Goal: Information Seeking & Learning: Check status

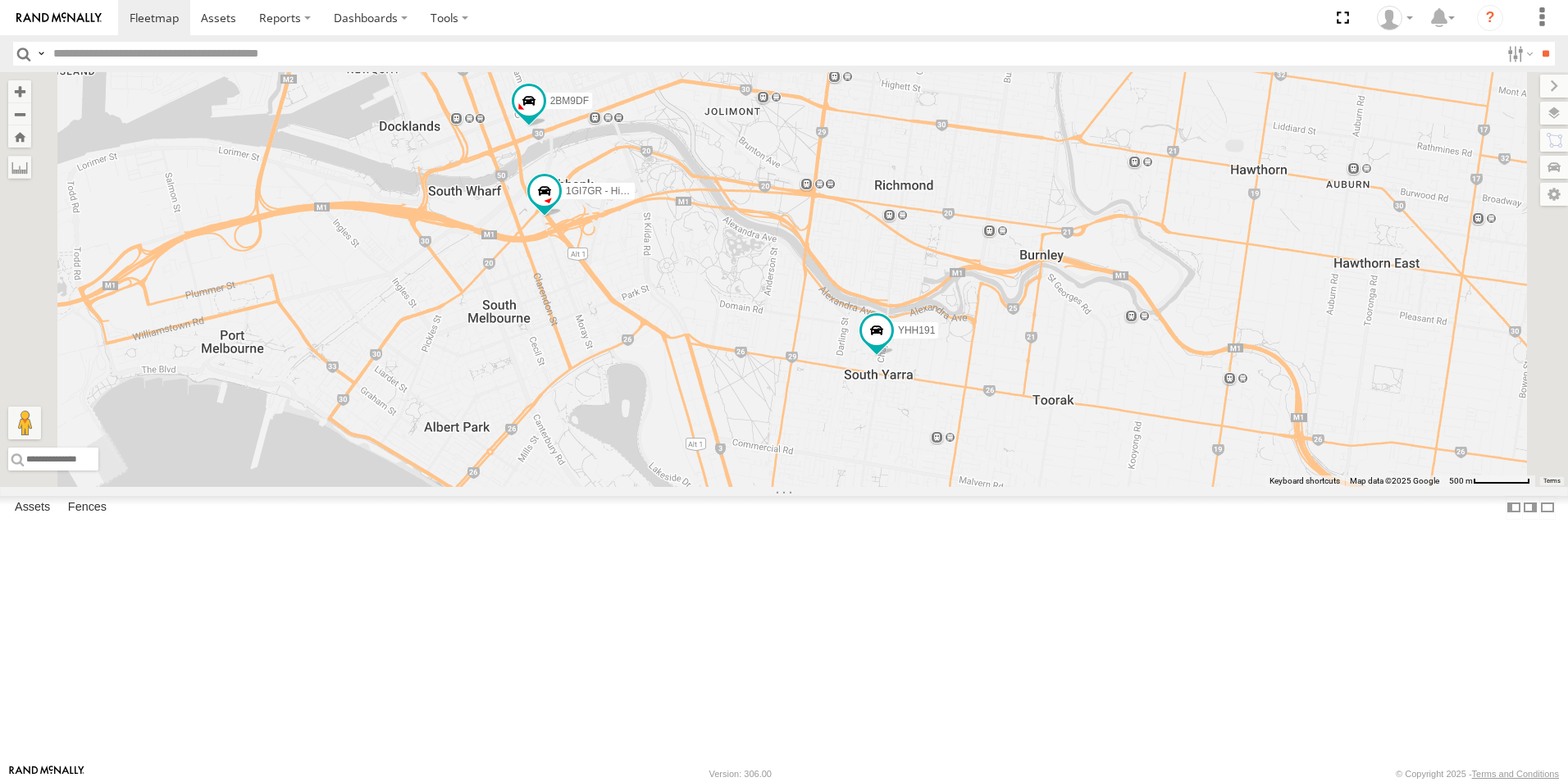
drag, startPoint x: 790, startPoint y: 173, endPoint x: 851, endPoint y: 328, distance: 166.6
click at [851, 328] on div "2CL6WQ 2BM9DF YHH191 1GI7GR - Hiace" at bounding box center [784, 279] width 1568 height 415
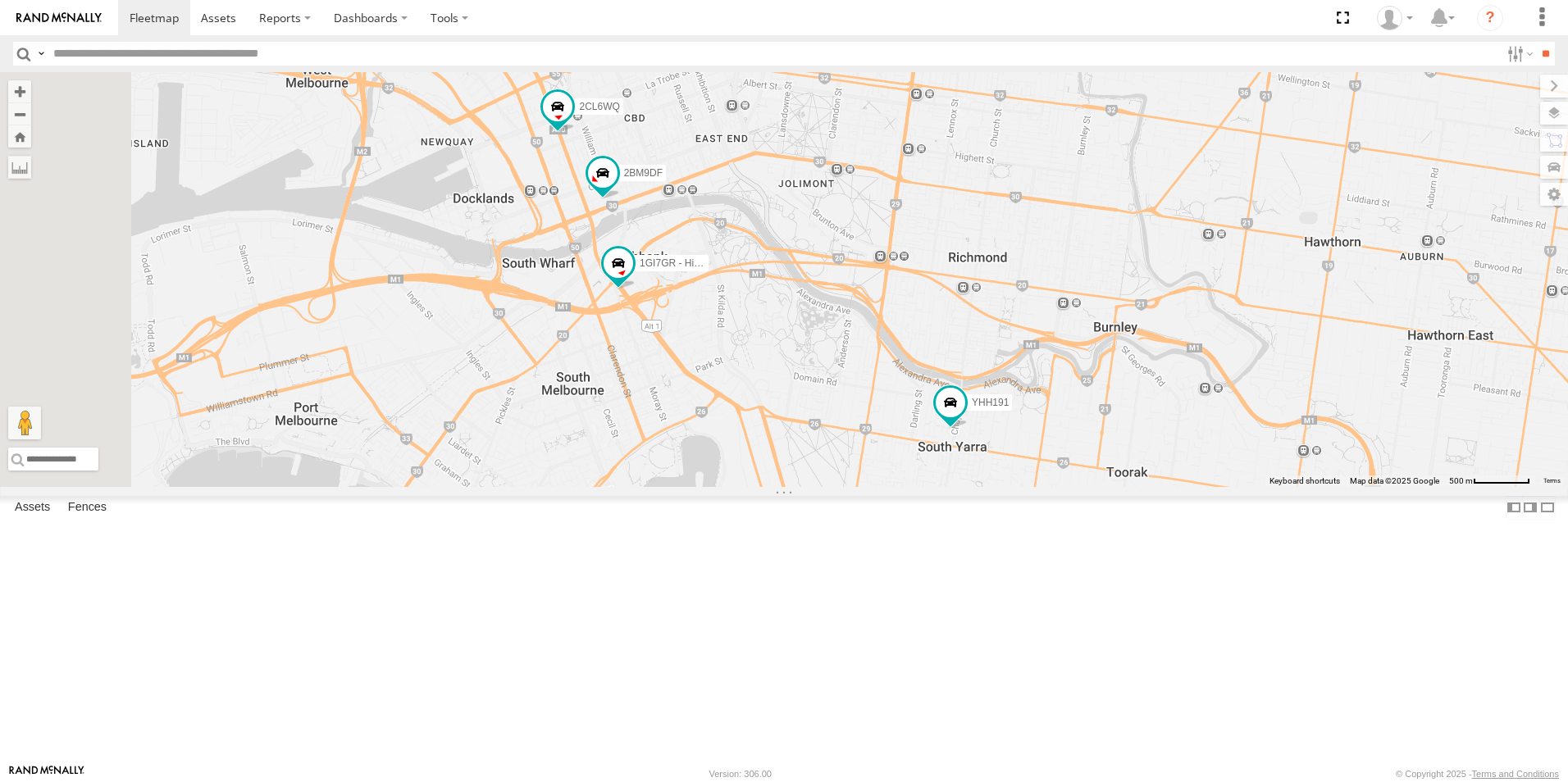
drag, startPoint x: 862, startPoint y: 234, endPoint x: 1042, endPoint y: 535, distance: 350.7
click at [1042, 487] on div "2CL6WQ 2BM9DF YHH191 1GI7GR - Hiace" at bounding box center [784, 279] width 1568 height 415
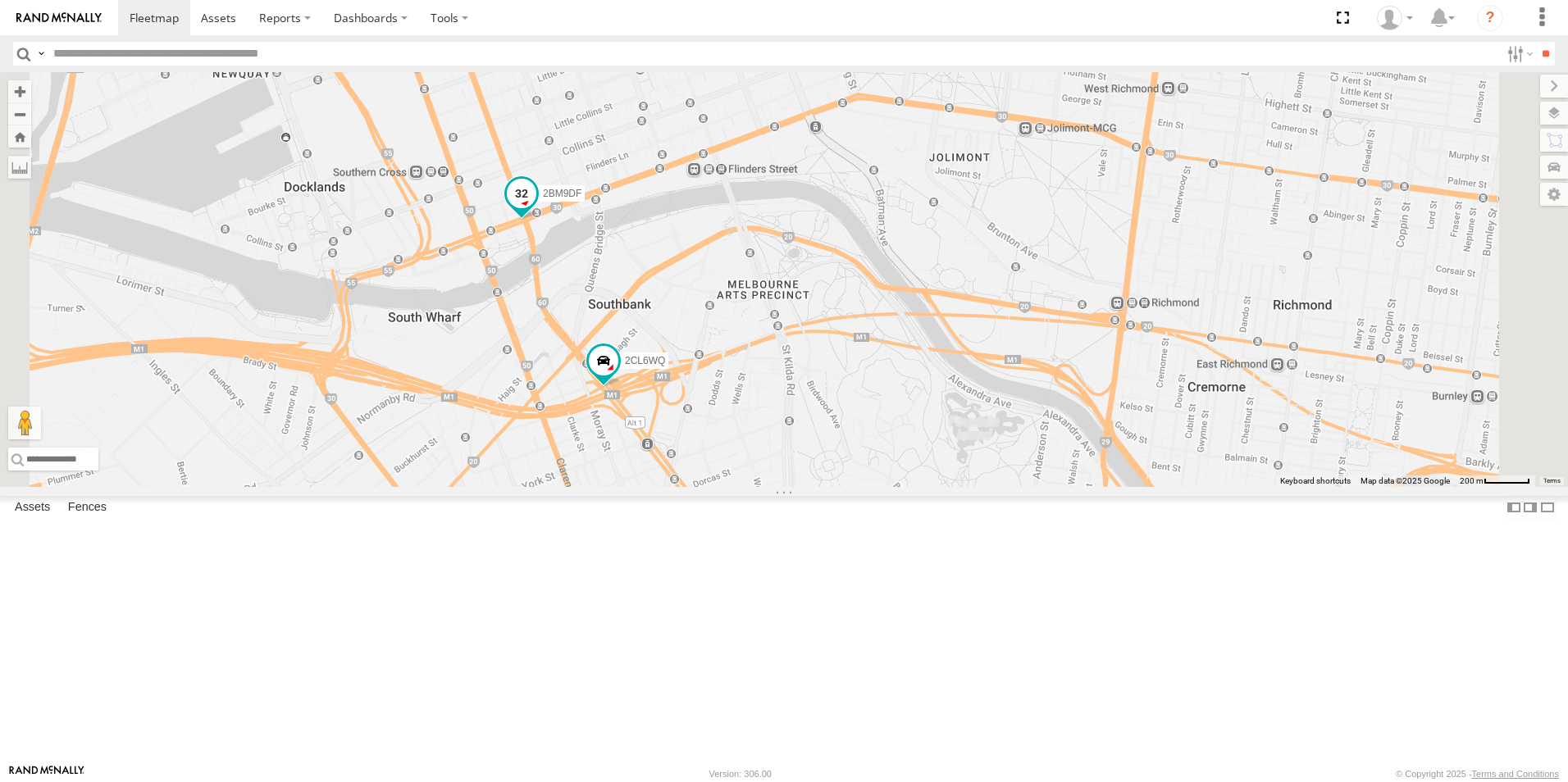
click at [536, 208] on span at bounding box center [521, 194] width 30 height 30
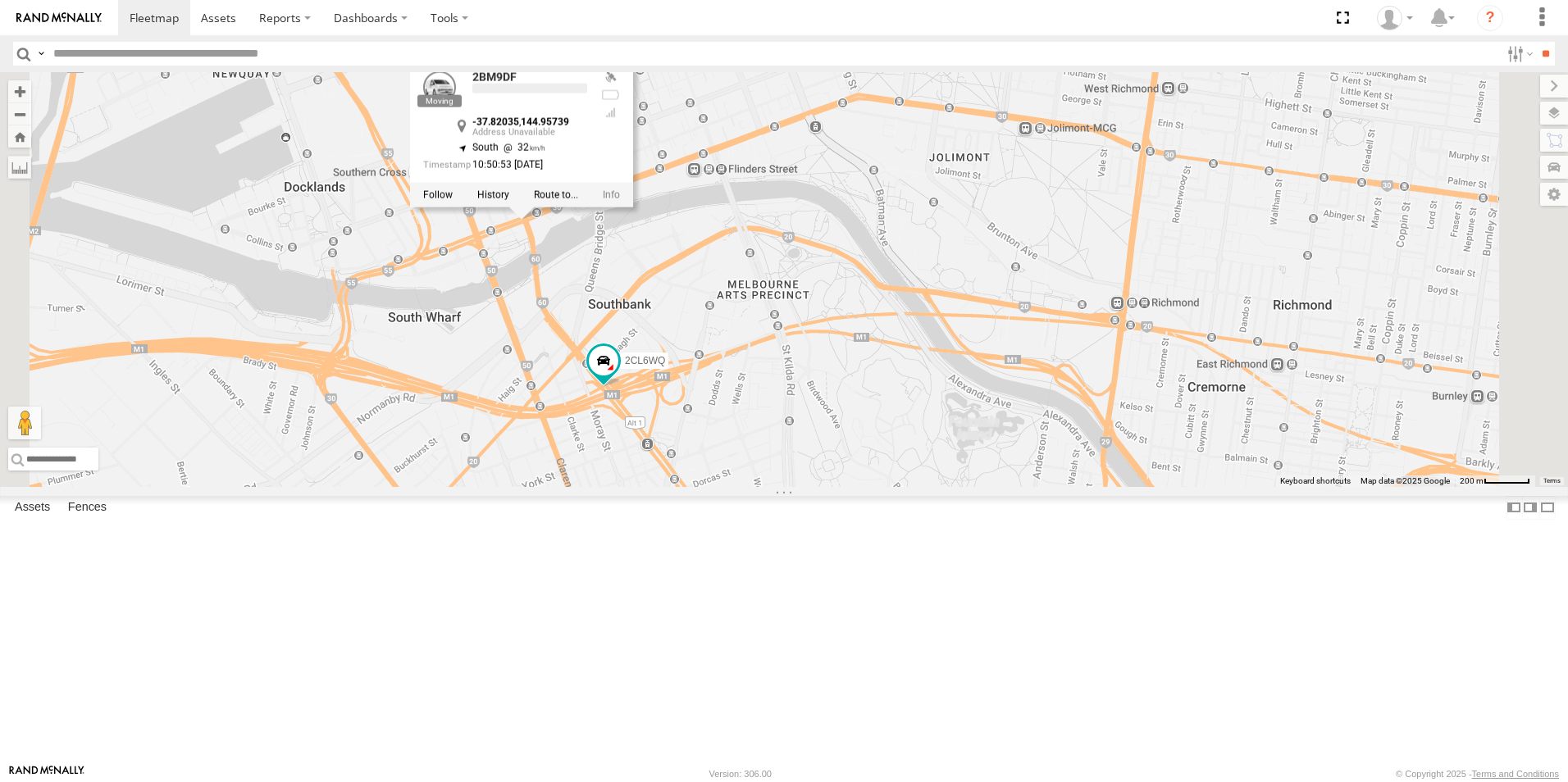
click at [818, 429] on div "2CL6WQ 2BM9DF 1GI7GR - Hiace 2BM9DF -37.82035 , 144.95739 South 32 10:50:53 20/…" at bounding box center [784, 279] width 1568 height 415
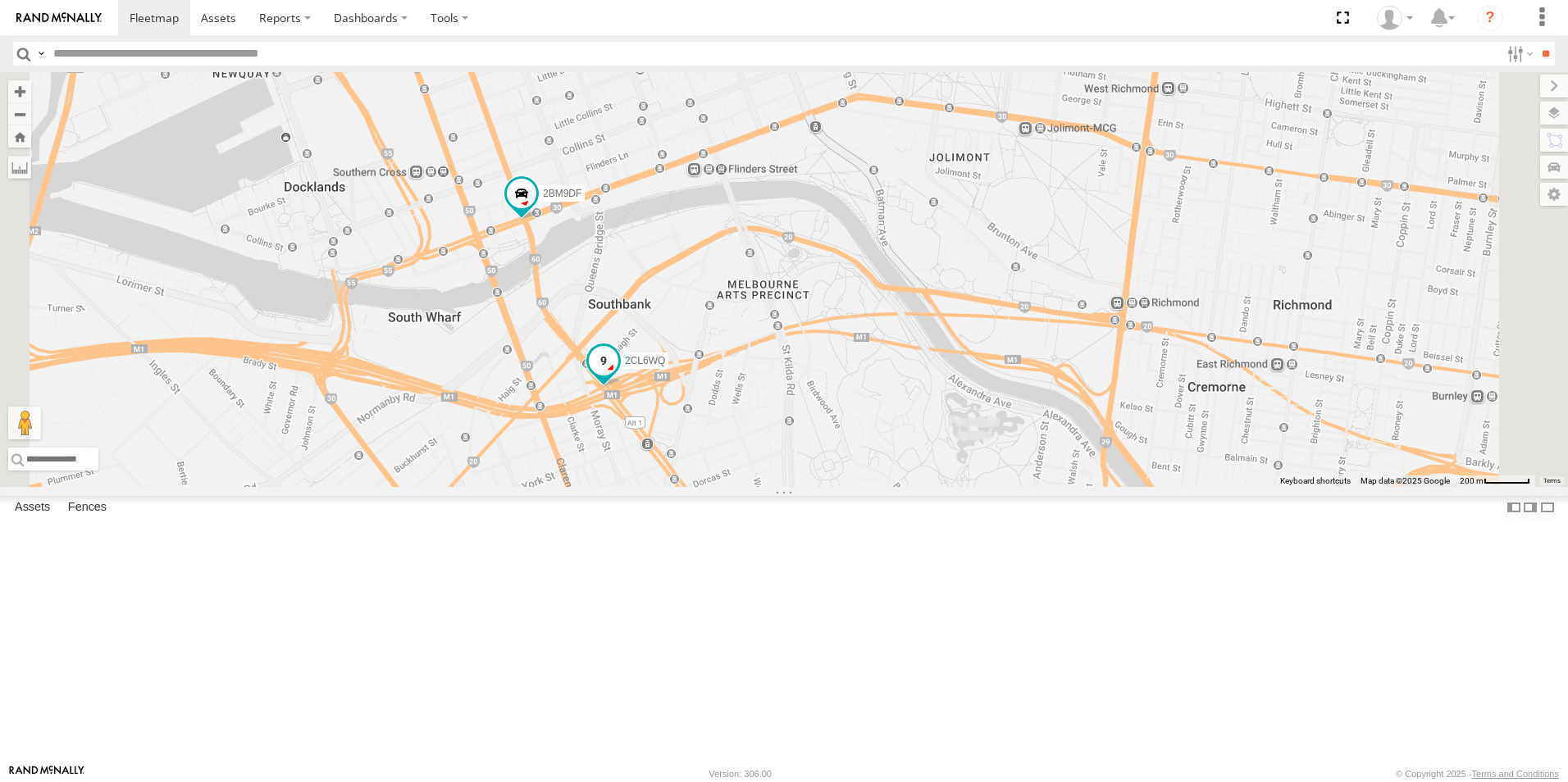
click at [618, 376] on span at bounding box center [604, 361] width 30 height 30
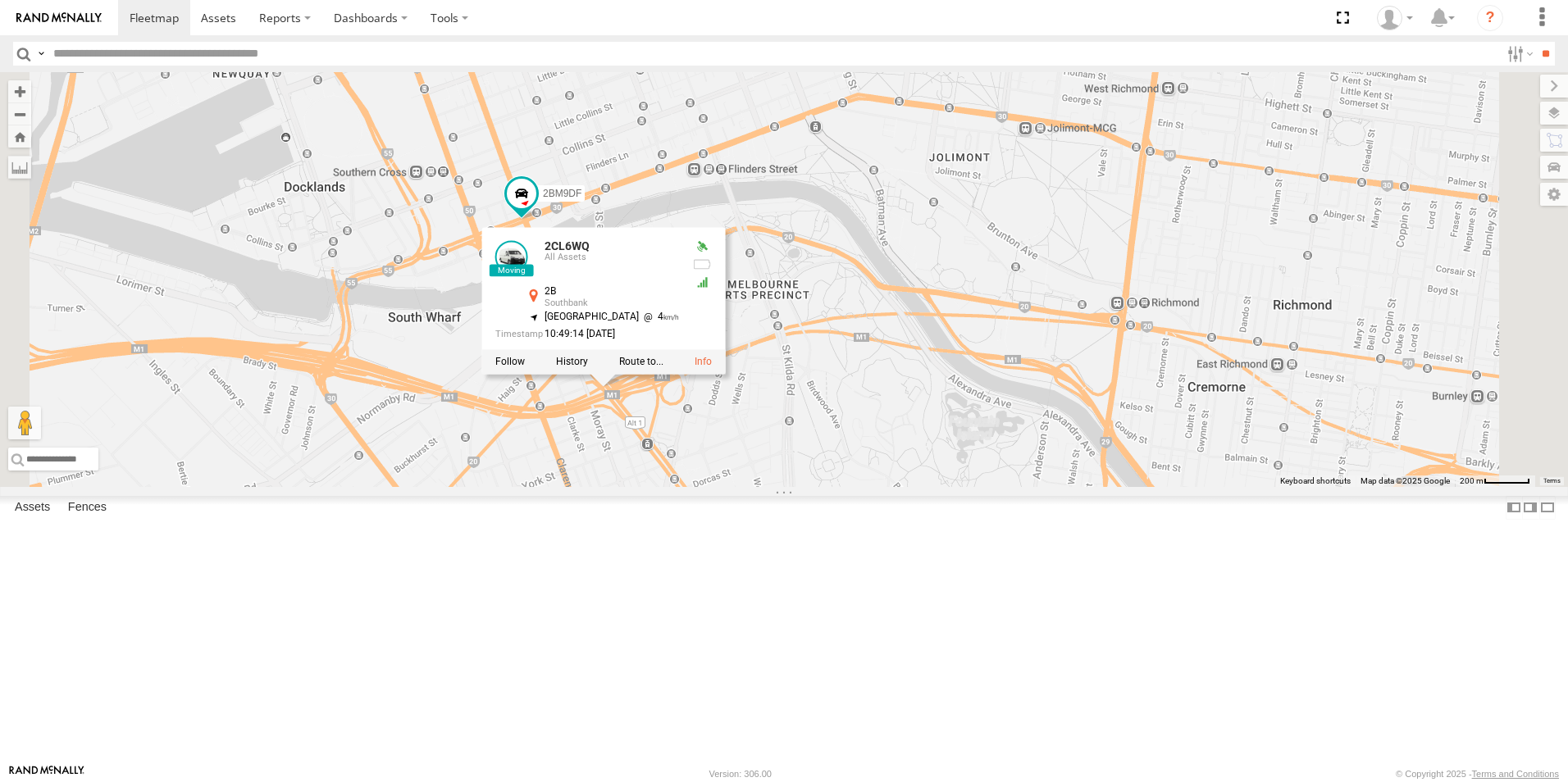
click at [1028, 487] on div "2CL6WQ 2BM9DF 1GI7GR - Hiace 2CL6WQ All Assets 2B Southbank -37.82727 , 144.961…" at bounding box center [784, 279] width 1568 height 415
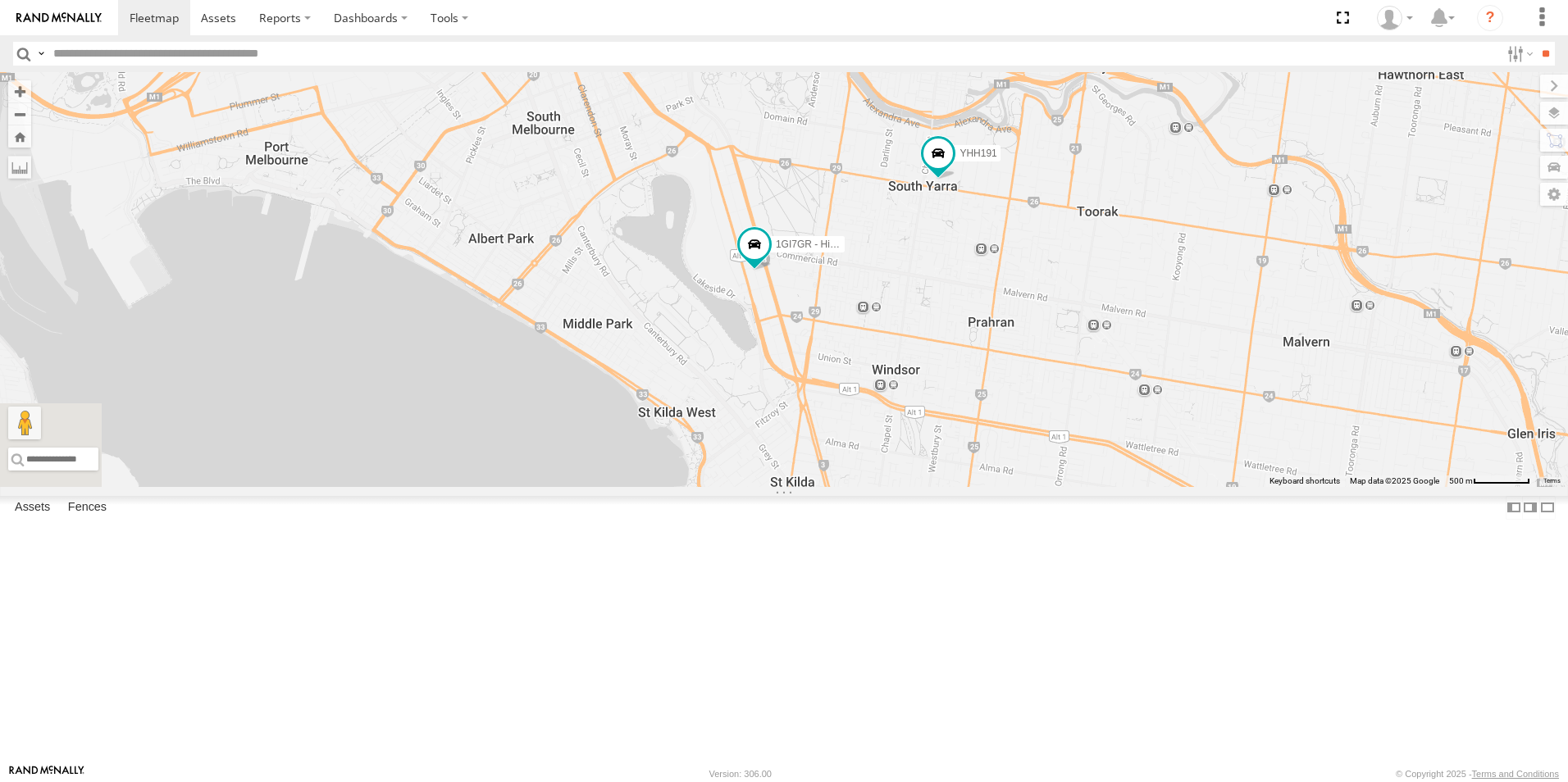
drag, startPoint x: 977, startPoint y: 405, endPoint x: 901, endPoint y: 163, distance: 253.7
click at [901, 163] on div "2CL6WQ 2BM9DF 1GI7GR - Hiace YHH191" at bounding box center [784, 279] width 1568 height 415
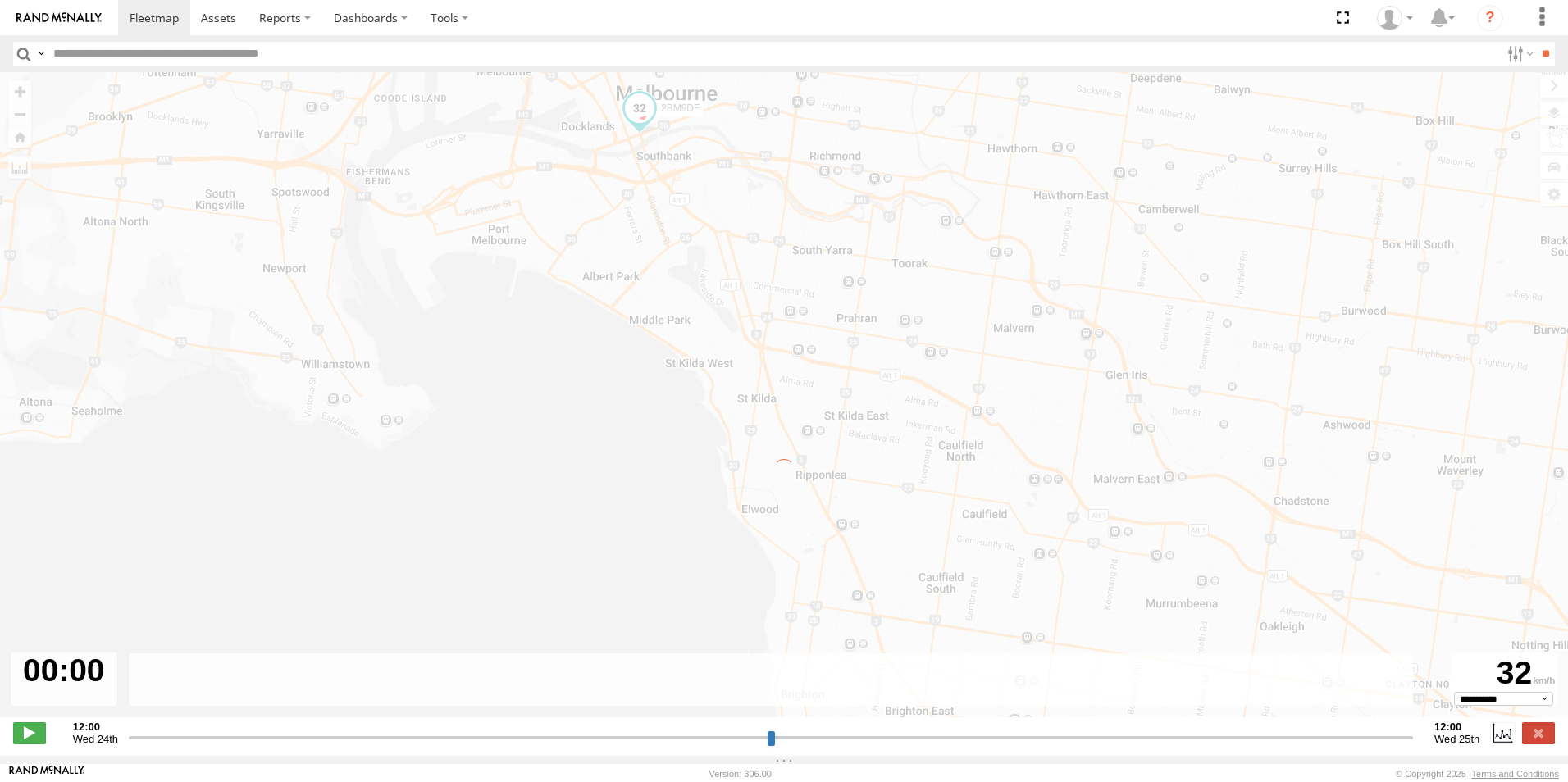
type input "**********"
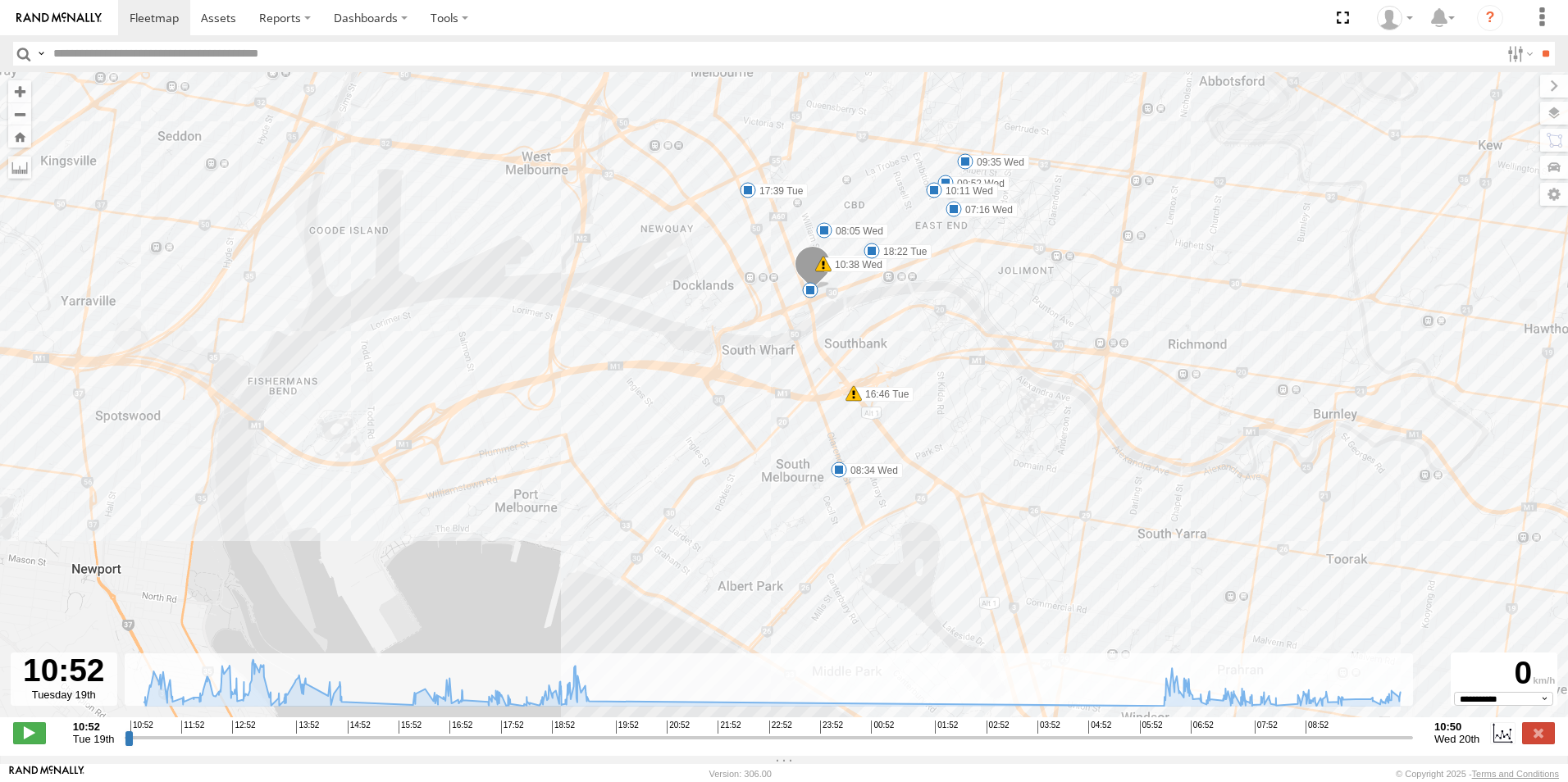
drag, startPoint x: 914, startPoint y: 458, endPoint x: 892, endPoint y: 411, distance: 51.9
click at [892, 411] on div "2BM9DF 11:36 Tue 12:01 Tue 12:52 Tue 13:24 Tue 13:31 Tue 13:39 Tue 14:48 Tue 16…" at bounding box center [784, 404] width 1568 height 662
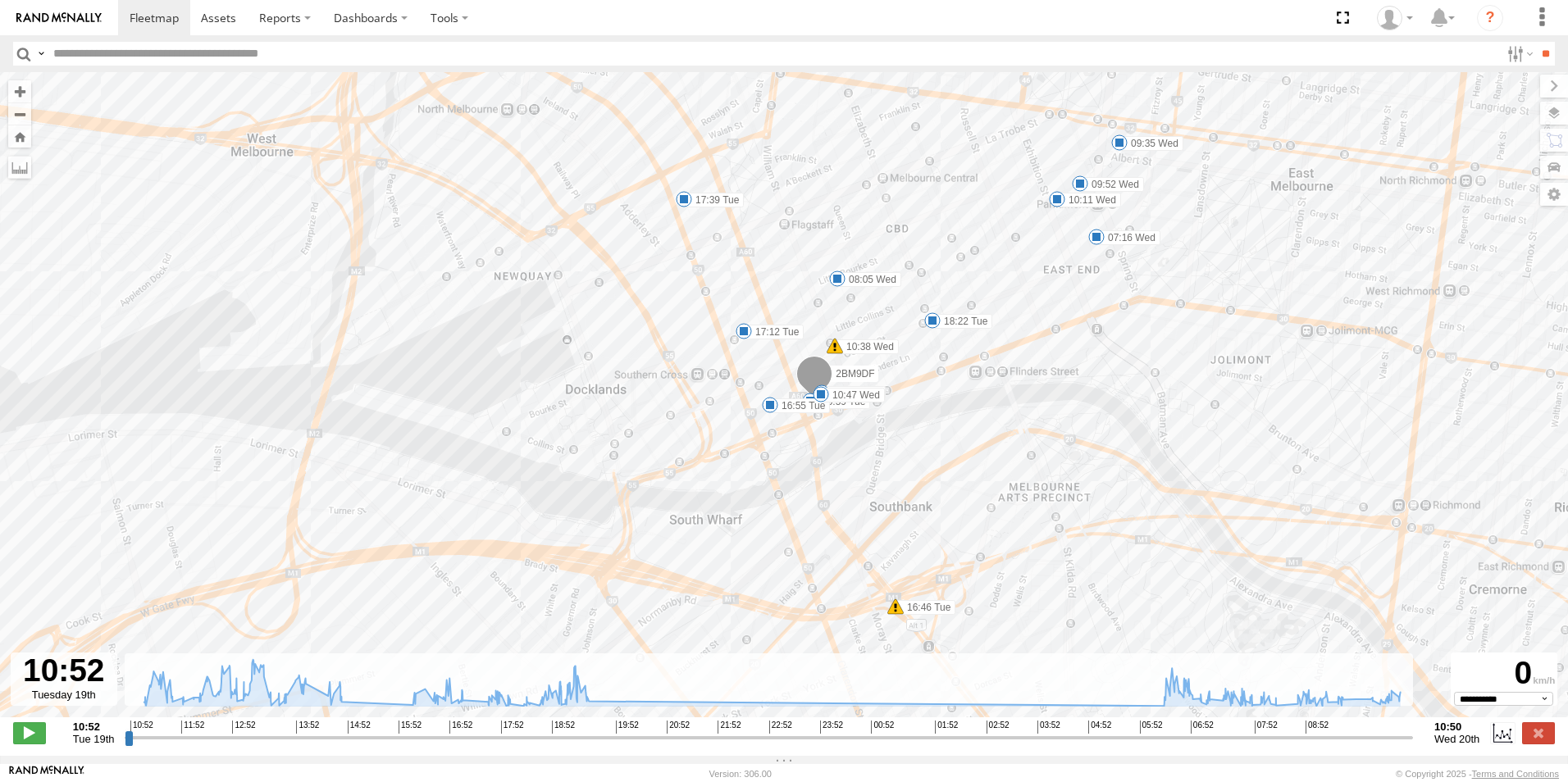
drag, startPoint x: 795, startPoint y: 355, endPoint x: 854, endPoint y: 610, distance: 261.7
click at [854, 610] on div "2BM9DF 11:36 Tue 12:01 Tue 12:52 Tue 13:24 Tue 13:31 Tue 13:39 Tue 14:48 Tue 16…" at bounding box center [784, 404] width 1568 height 662
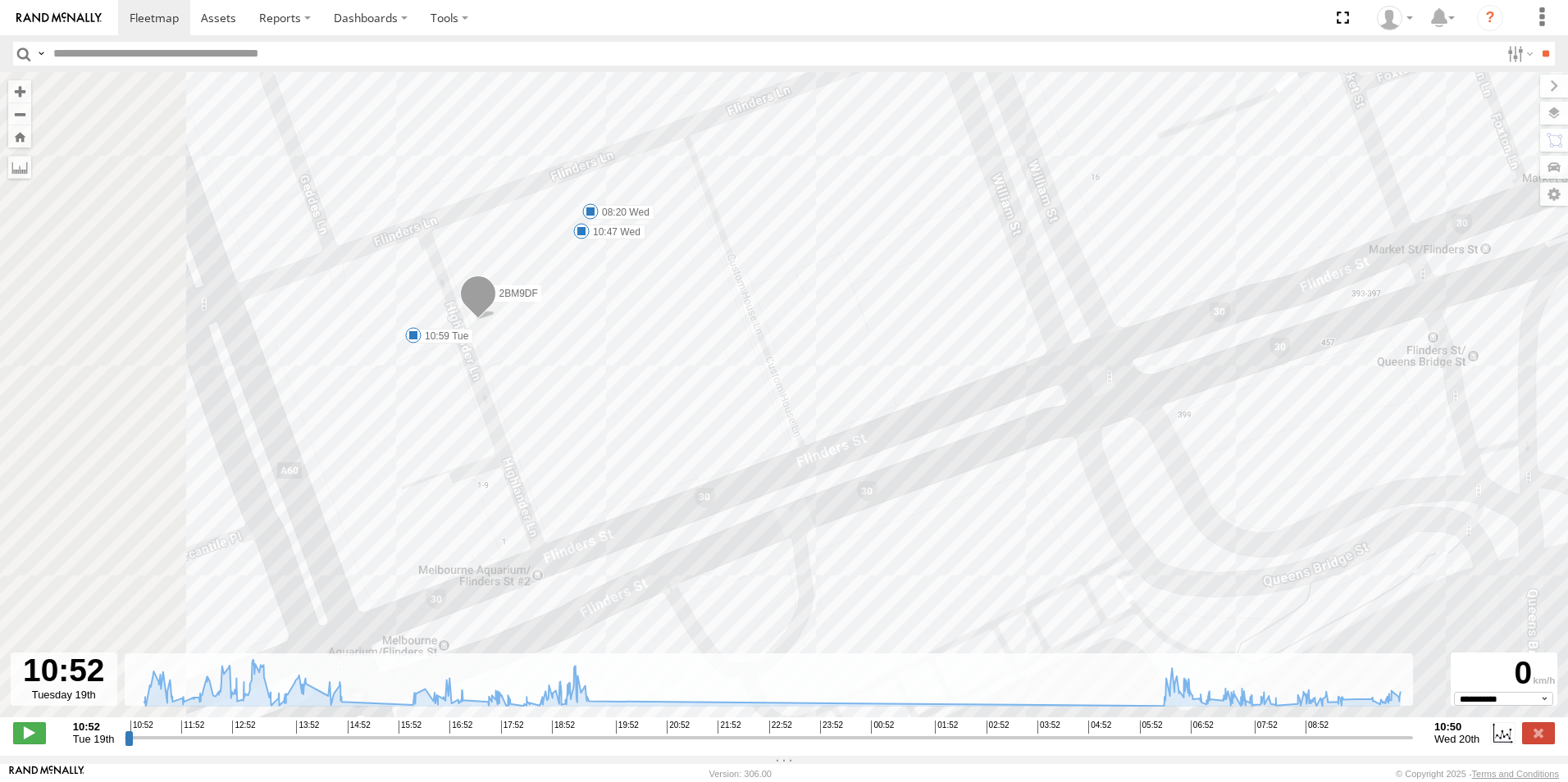
drag, startPoint x: 490, startPoint y: 322, endPoint x: 723, endPoint y: 264, distance: 240.1
click at [723, 264] on div "2BM9DF 11:36 Tue 12:01 Tue 12:52 Tue 13:24 Tue 13:31 Tue 13:39 Tue 14:48 Tue 16…" at bounding box center [784, 404] width 1568 height 662
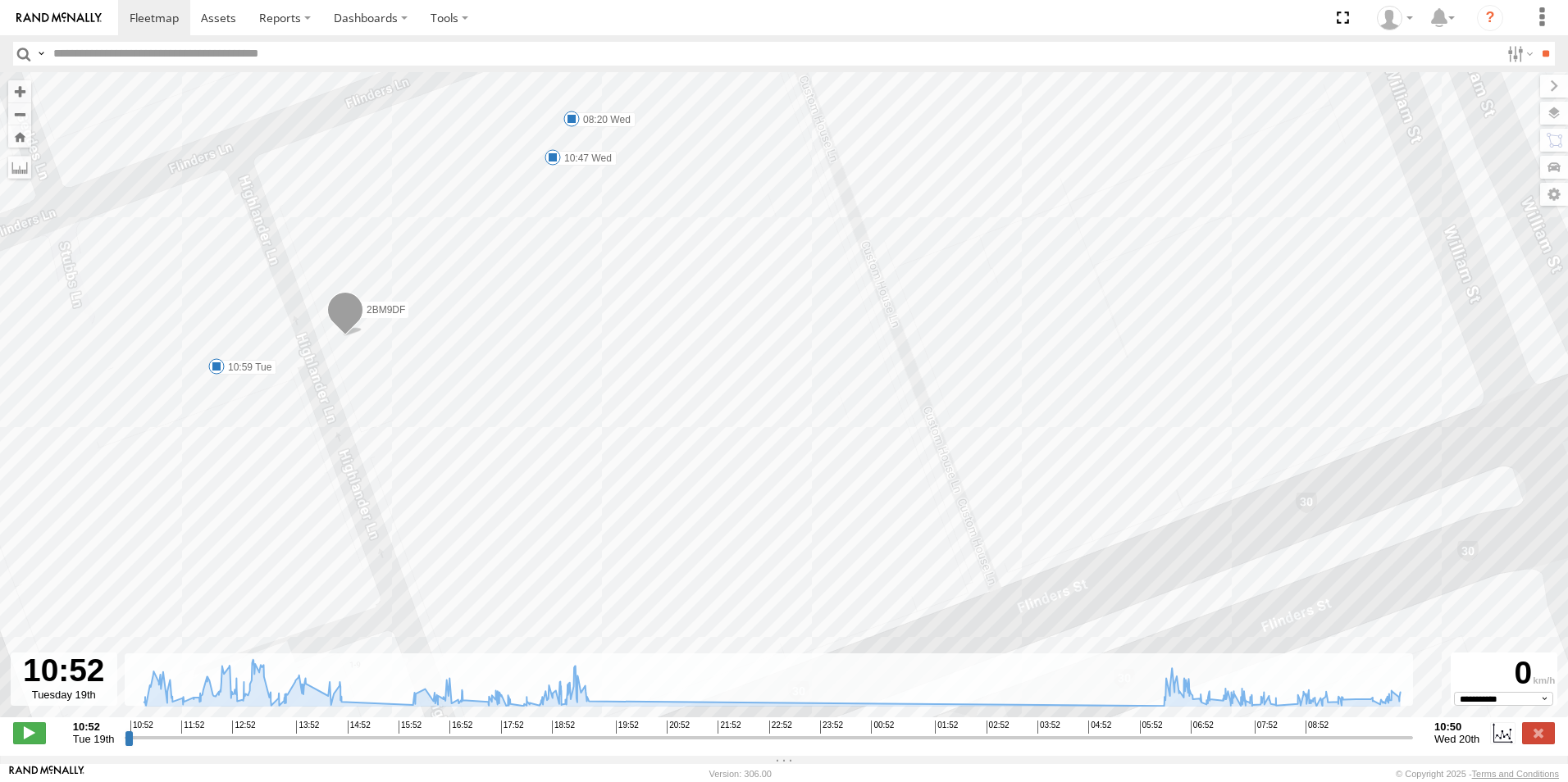
click at [553, 160] on span at bounding box center [553, 158] width 17 height 17
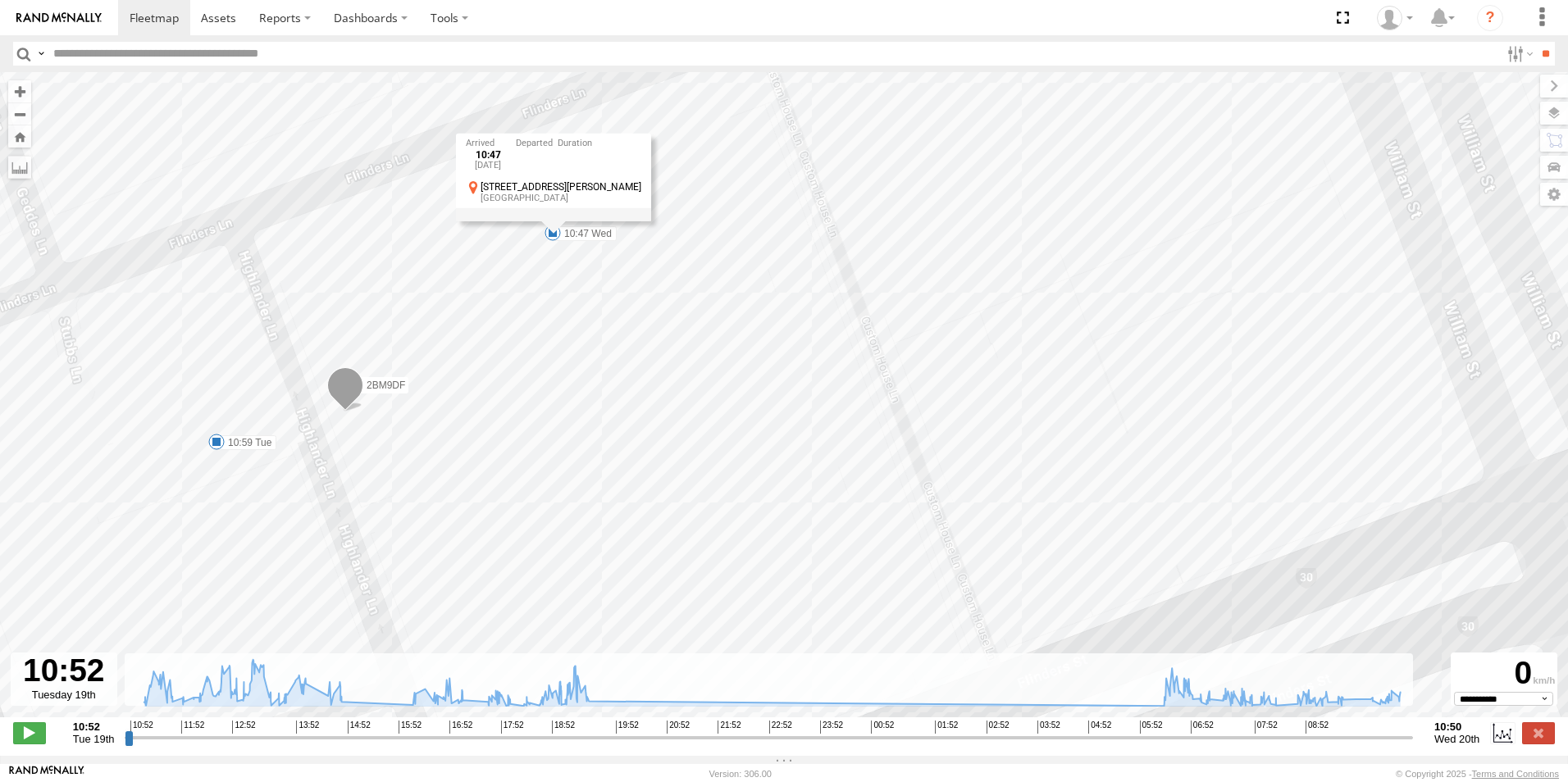
drag, startPoint x: 586, startPoint y: 284, endPoint x: 586, endPoint y: 362, distance: 78.0
click at [586, 362] on div "2BM9DF 11:36 Tue 12:01 Tue 12:52 Tue 13:24 Tue 13:31 Tue 13:39 Tue 14:48 Tue 16…" at bounding box center [784, 404] width 1568 height 662
click at [598, 331] on div "2BM9DF 11:36 Tue 12:01 Tue 12:52 Tue 13:24 Tue 13:31 Tue 13:39 Tue 14:48 Tue 16…" at bounding box center [784, 404] width 1568 height 662
click at [574, 199] on span at bounding box center [572, 195] width 17 height 17
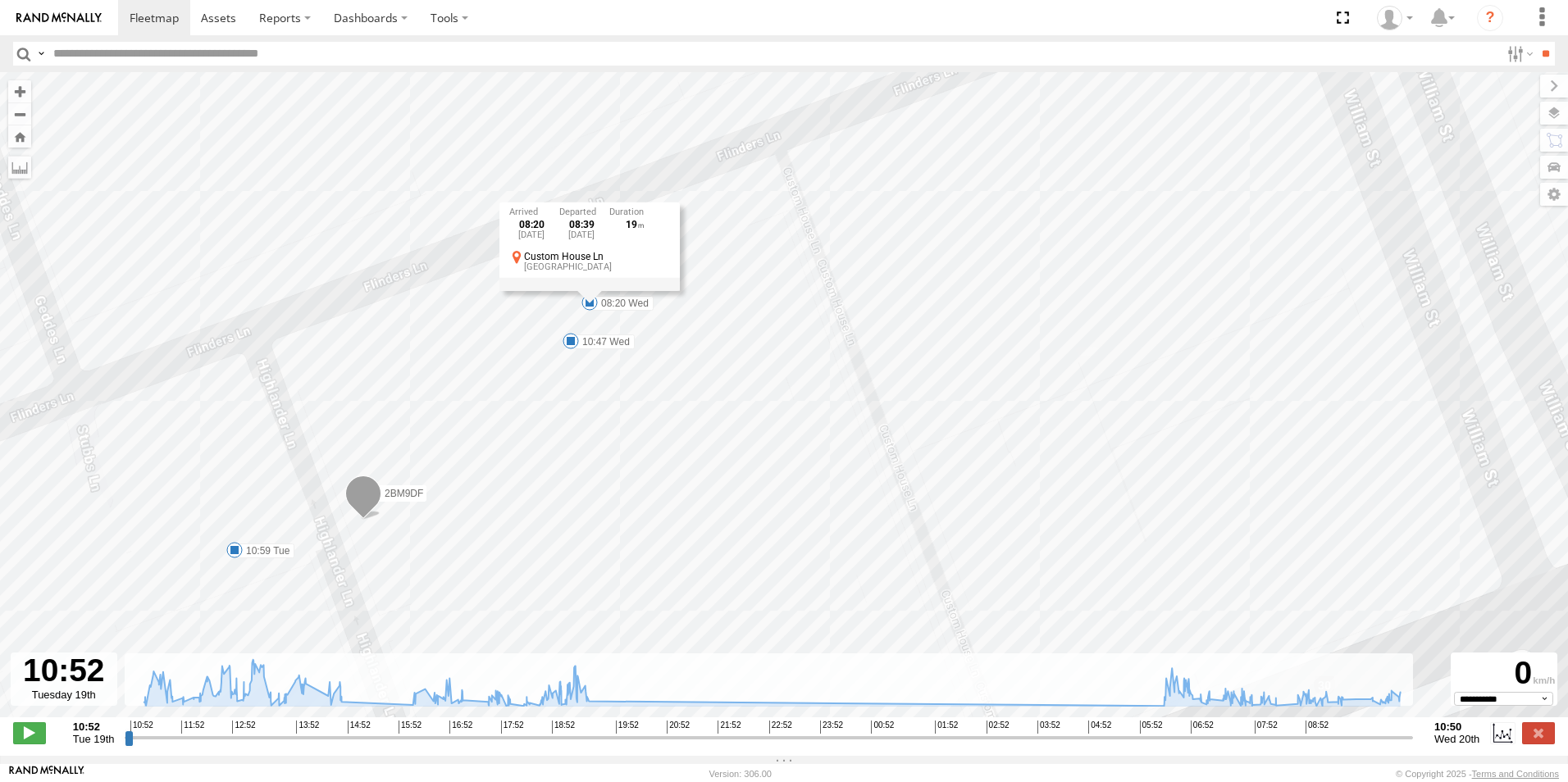
drag, startPoint x: 640, startPoint y: 240, endPoint x: 666, endPoint y: 357, distance: 119.9
click at [666, 357] on div "2BM9DF 11:36 Tue 12:01 Tue 12:52 Tue 13:24 Tue 13:31 Tue 13:39 Tue 14:48 Tue 16…" at bounding box center [784, 404] width 1568 height 662
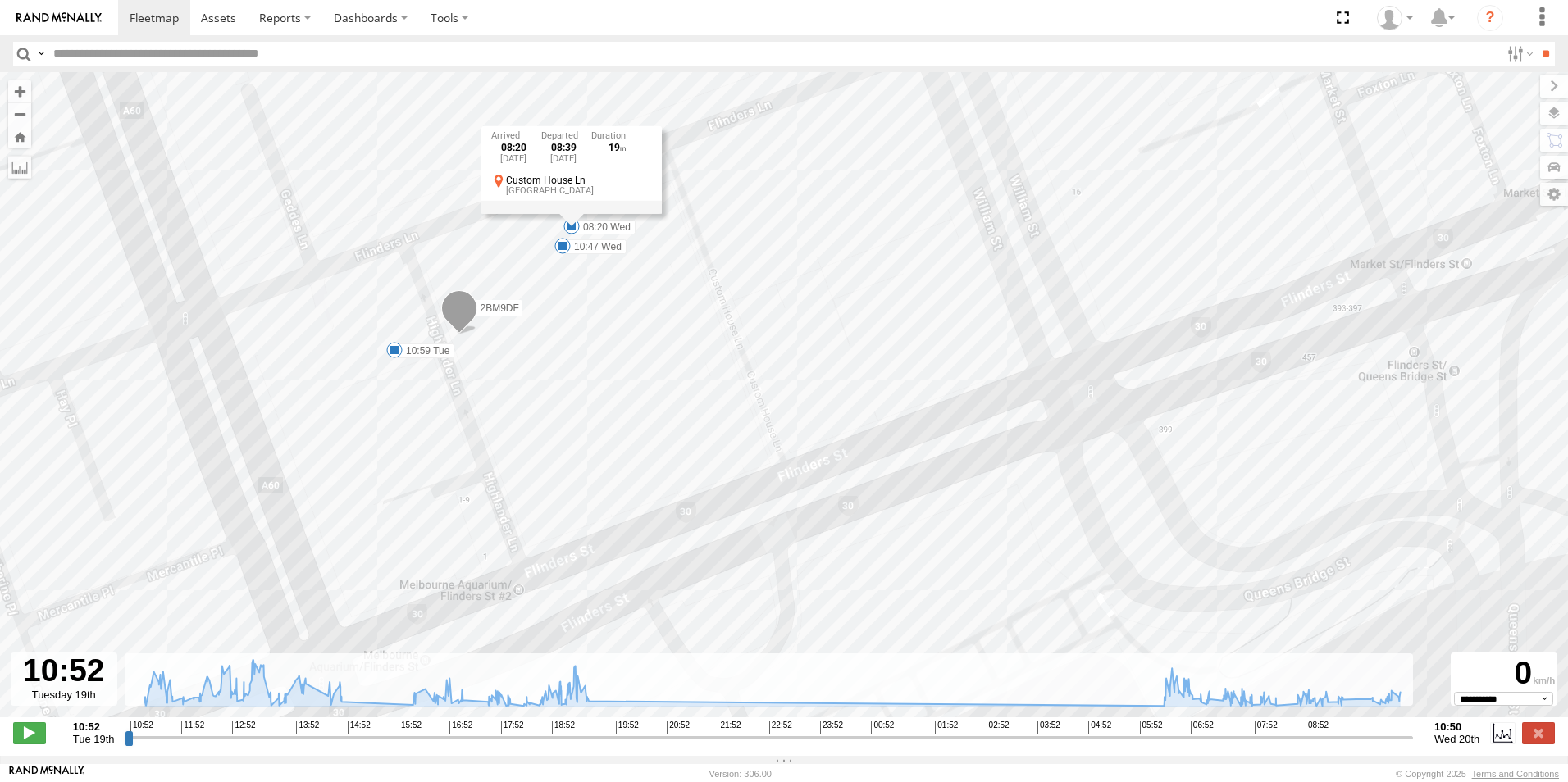
click at [677, 347] on div "2BM9DF 11:36 Tue 12:01 Tue 12:52 Tue 13:24 Tue 13:31 Tue 13:39 Tue 14:48 Tue 16…" at bounding box center [784, 404] width 1568 height 662
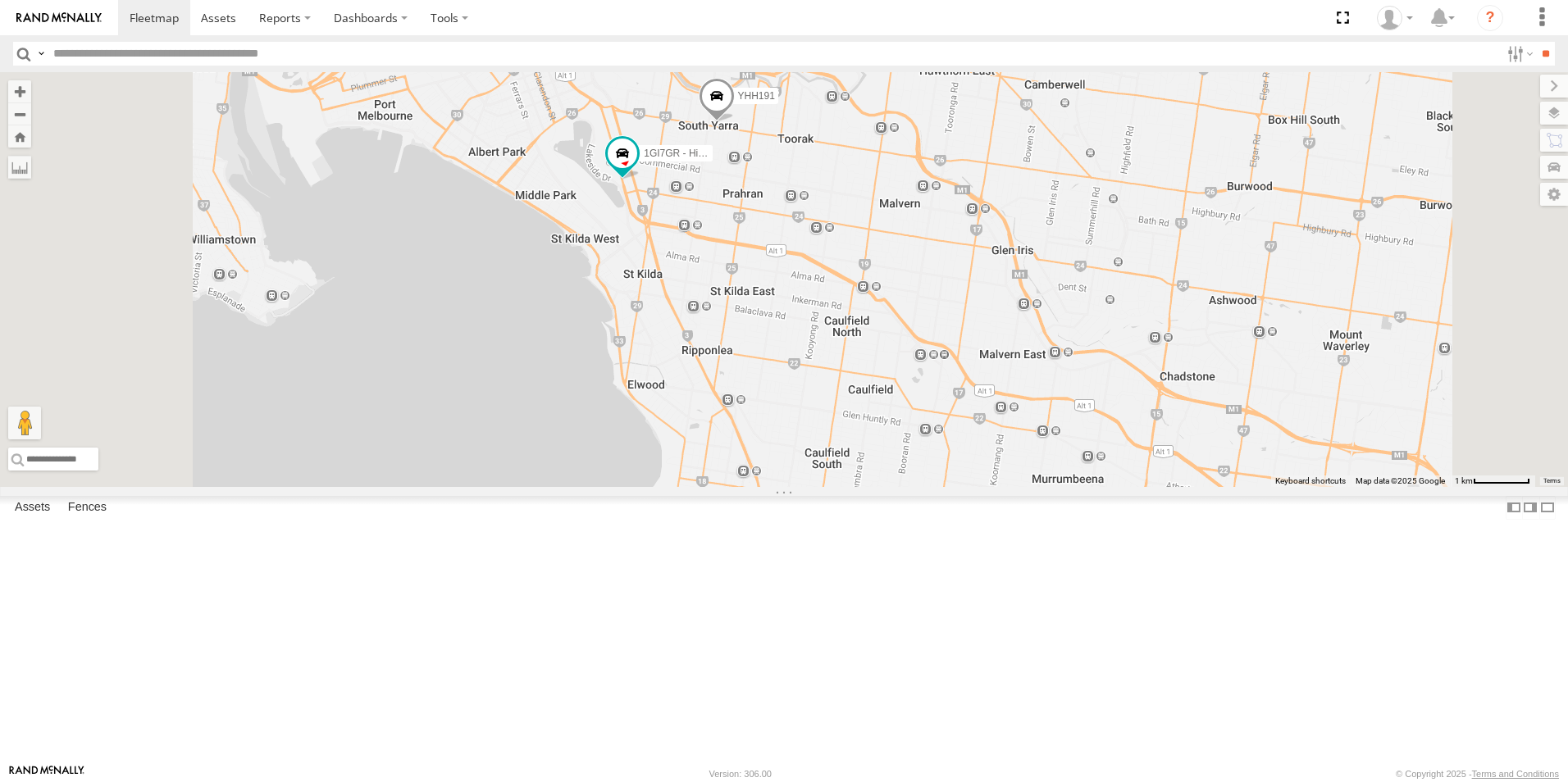
click at [0, 0] on div "2CL6WQ" at bounding box center [0, 0] width 0 height 0
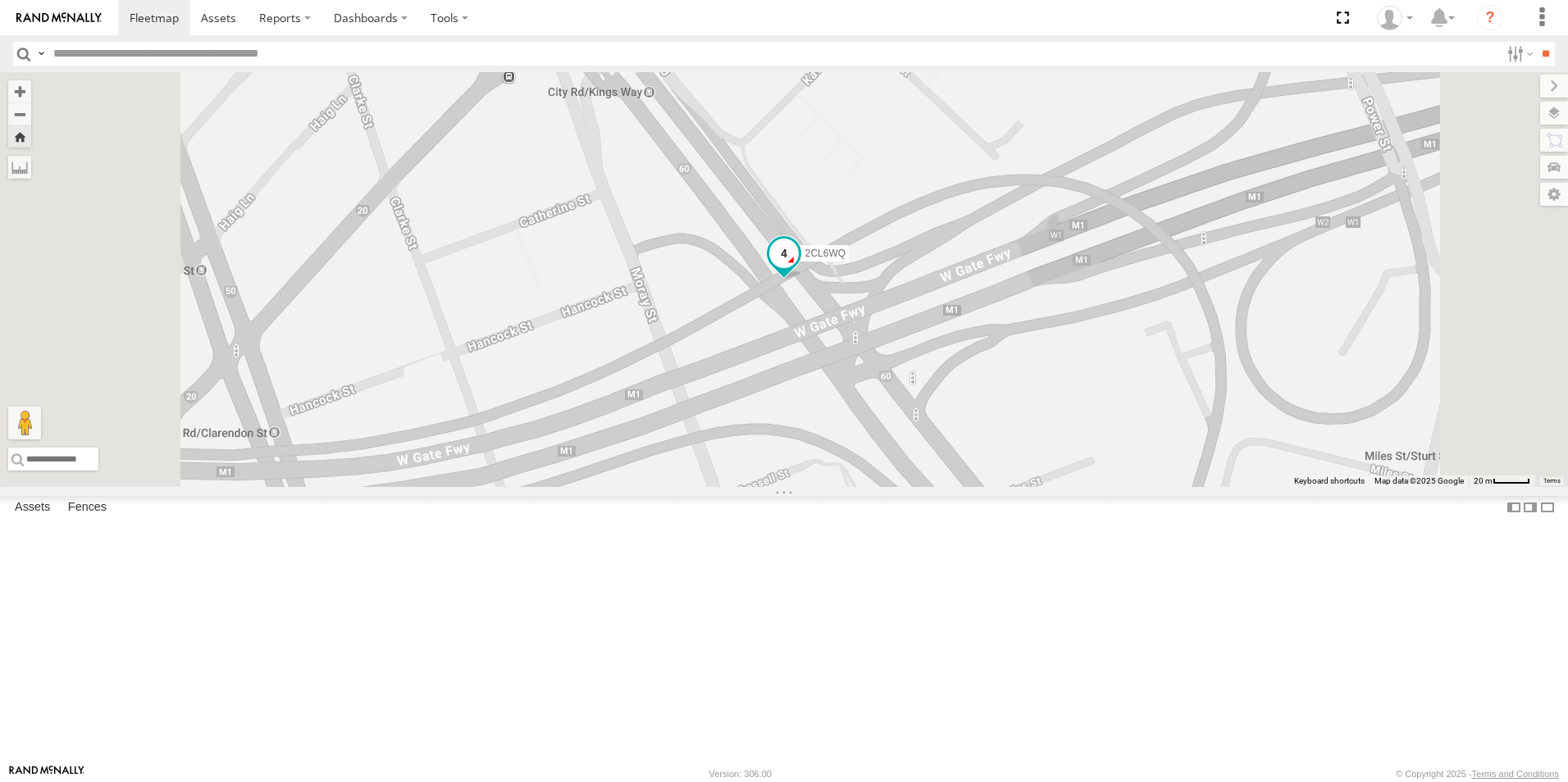
click at [802, 280] on span at bounding box center [783, 259] width 36 height 45
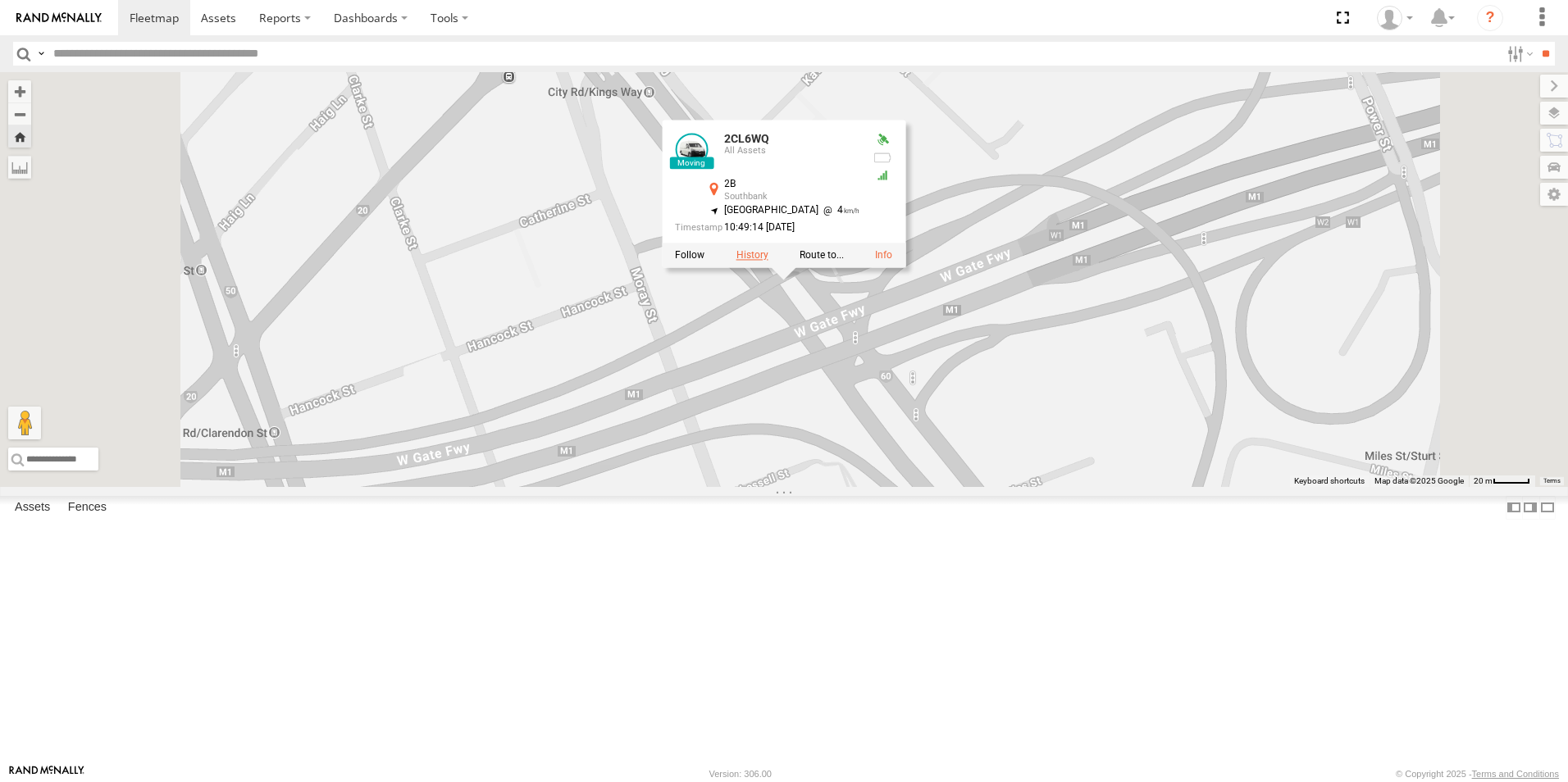
click at [768, 262] on label at bounding box center [752, 256] width 32 height 11
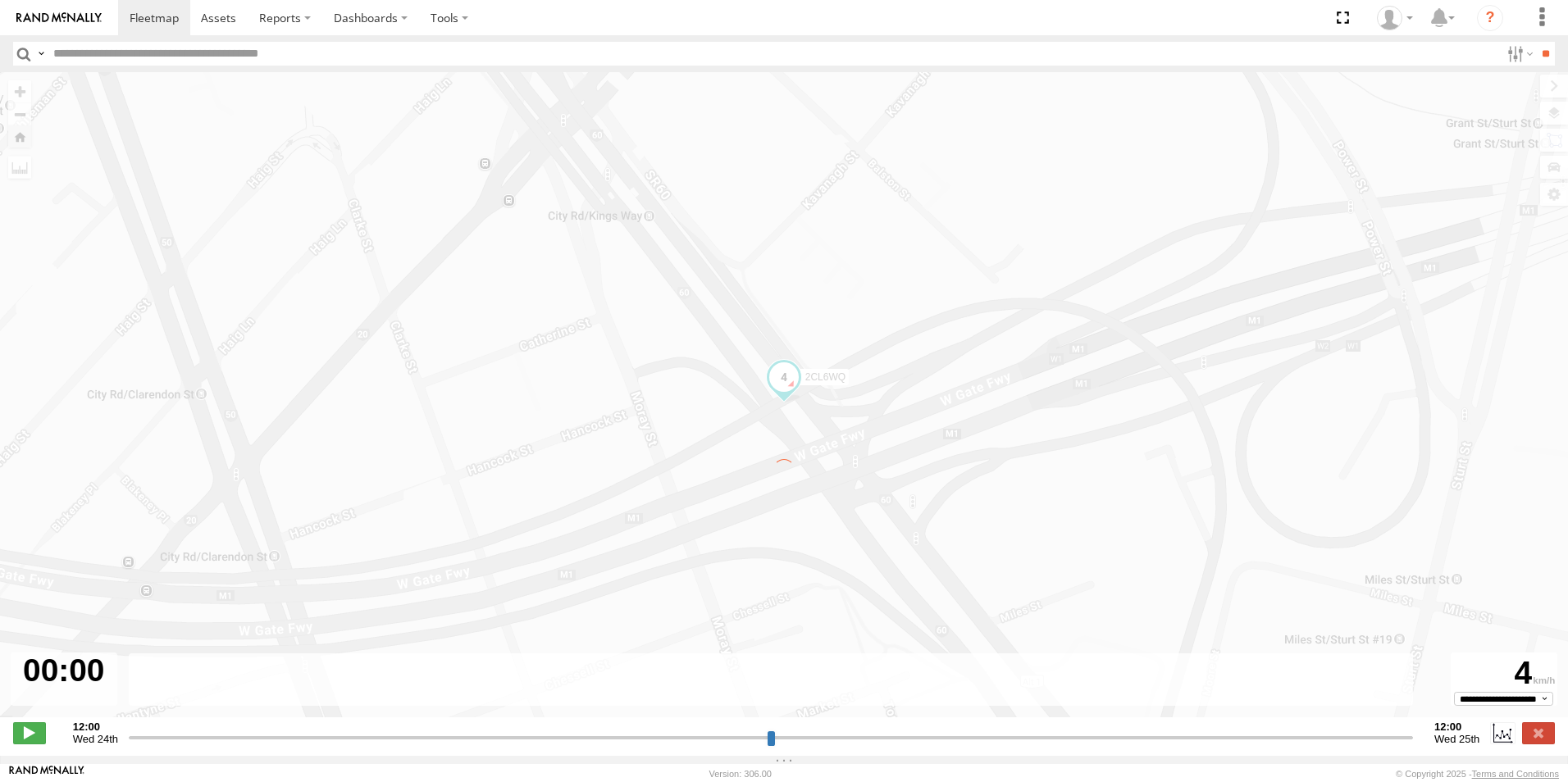
type input "**********"
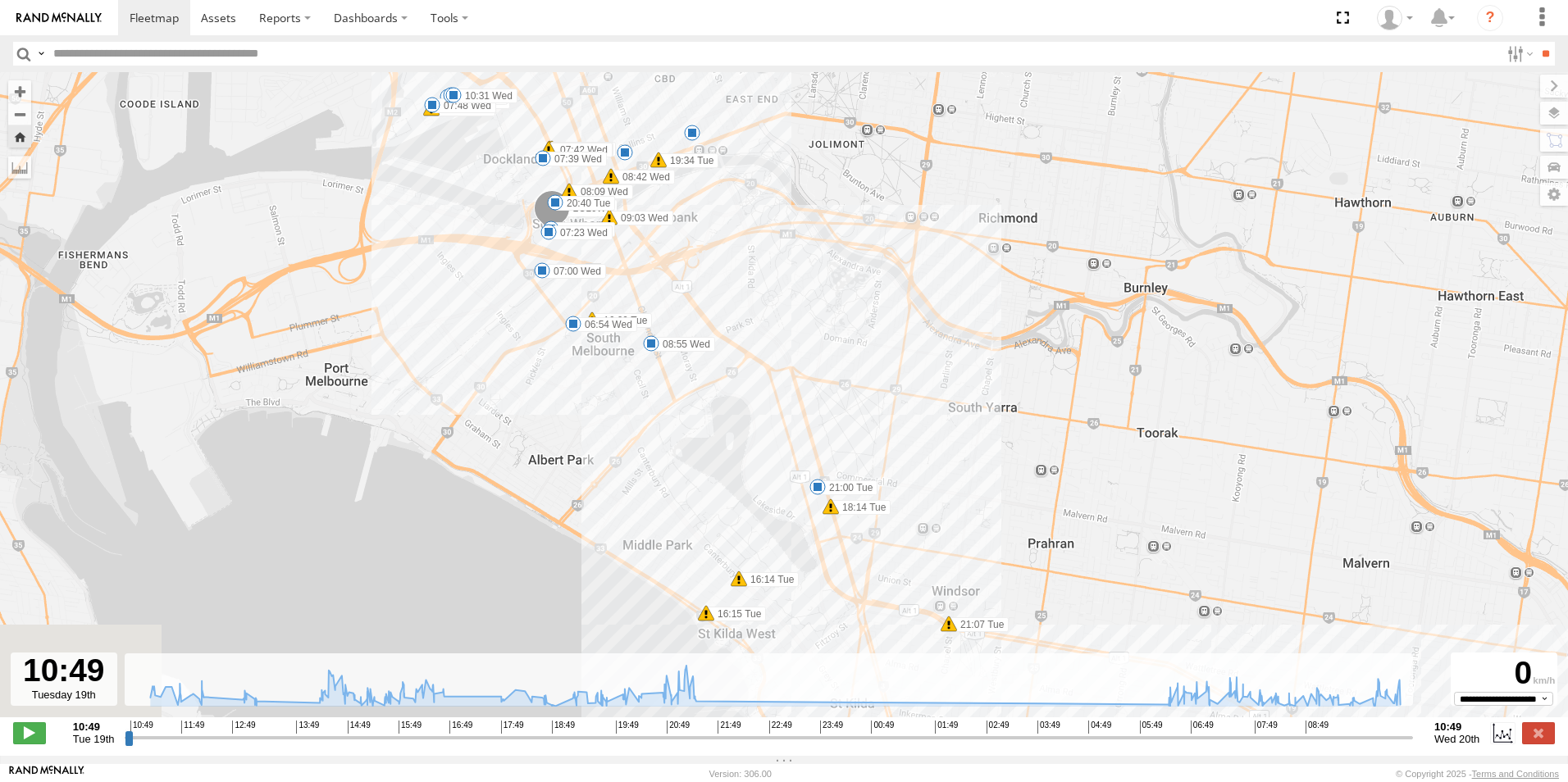
drag, startPoint x: 524, startPoint y: 288, endPoint x: 889, endPoint y: 413, distance: 385.8
click at [889, 413] on div "2CL6WQ 11:35 Tue 12:03 Tue 12:20 Tue 12:50 Tue 16:14 Tue 16:15 Tue 16:25 Tue 16…" at bounding box center [784, 404] width 1568 height 662
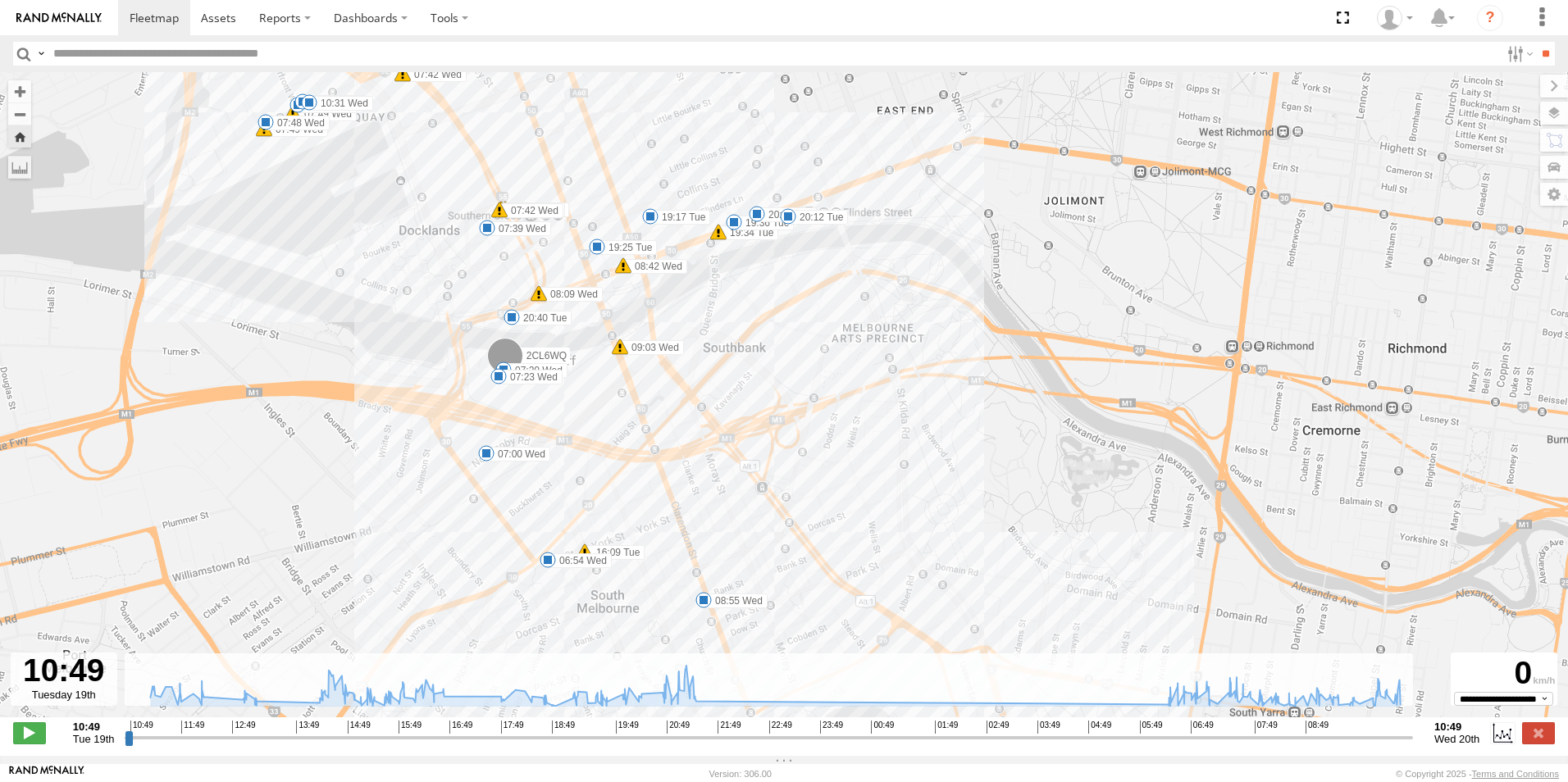
drag, startPoint x: 682, startPoint y: 270, endPoint x: 697, endPoint y: 468, distance: 198.6
click at [697, 468] on div "2CL6WQ 11:35 Tue 12:03 Tue 12:20 Tue 12:50 Tue 16:14 Tue 16:15 Tue 16:25 Tue 16…" at bounding box center [784, 404] width 1568 height 662
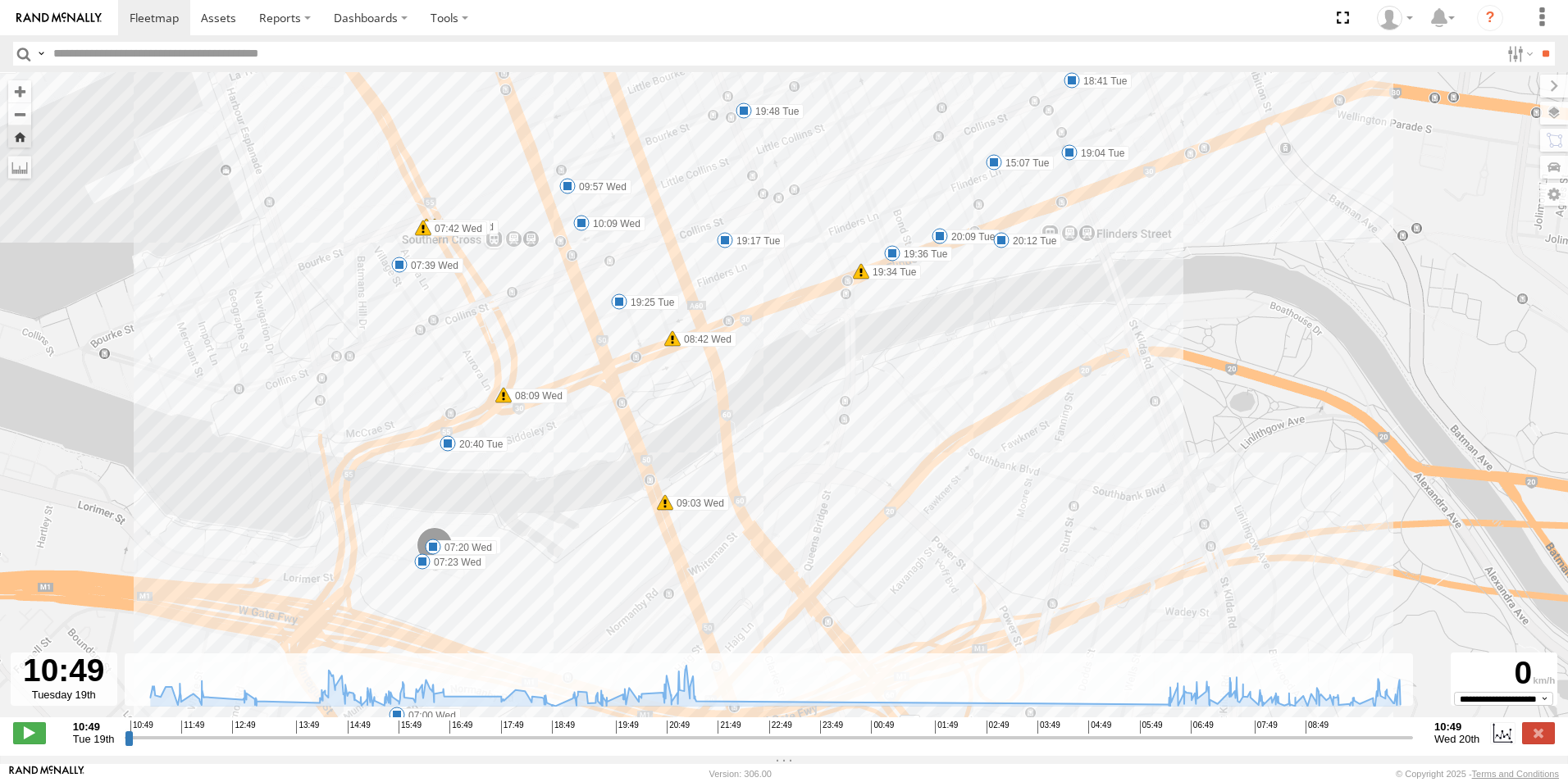
drag, startPoint x: 562, startPoint y: 250, endPoint x: 587, endPoint y: 460, distance: 211.5
click at [587, 460] on div "2CL6WQ 11:35 Tue 12:03 Tue 12:20 Tue 12:50 Tue 16:14 Tue 16:15 Tue 16:25 Tue 16…" at bounding box center [784, 404] width 1568 height 662
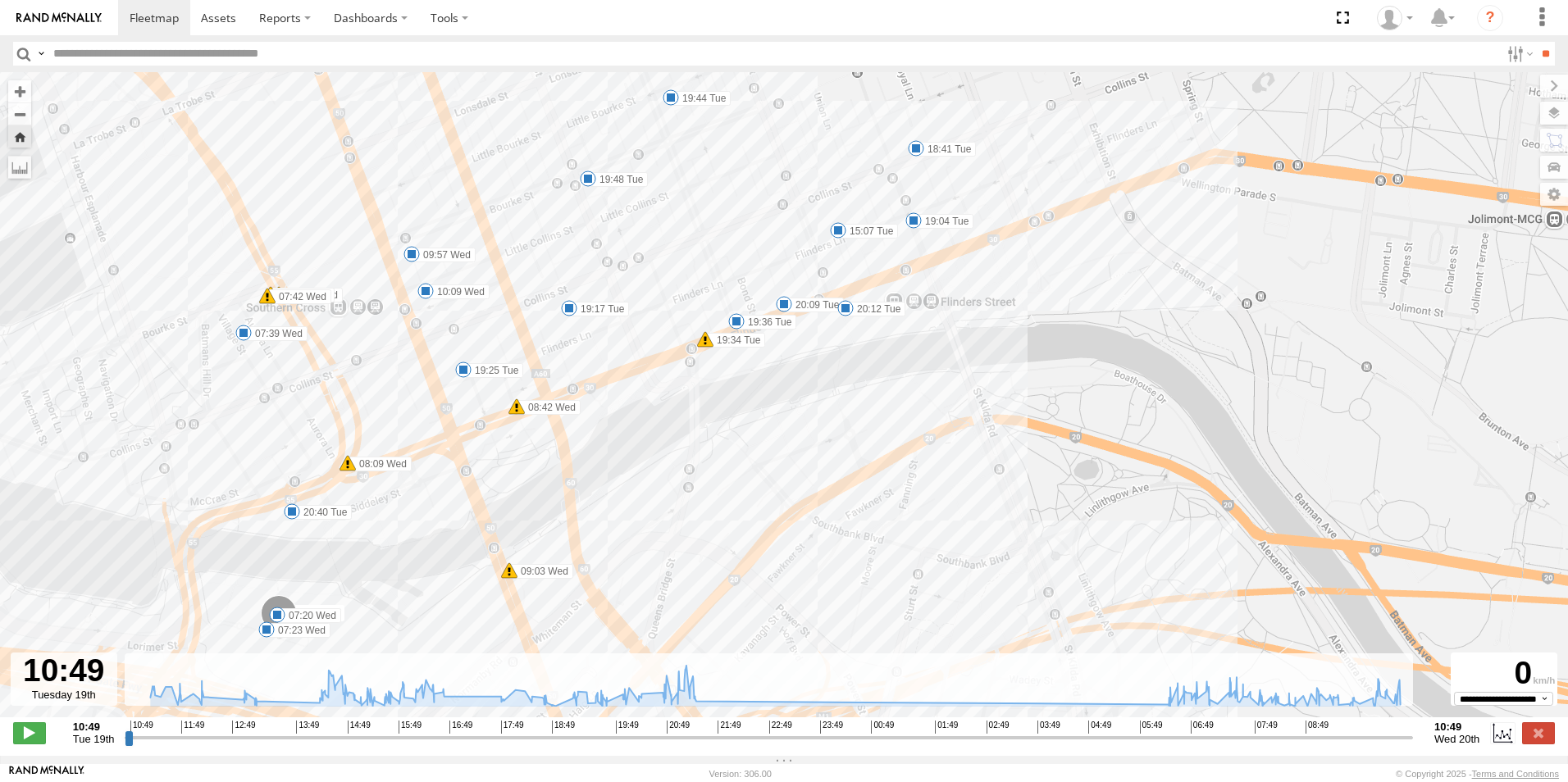
drag, startPoint x: 802, startPoint y: 444, endPoint x: 644, endPoint y: 506, distance: 169.7
click at [644, 506] on div "2CL6WQ 11:35 Tue 12:03 Tue 12:20 Tue 12:50 Tue 16:14 Tue 16:15 Tue 16:25 Tue 16…" at bounding box center [784, 404] width 1568 height 662
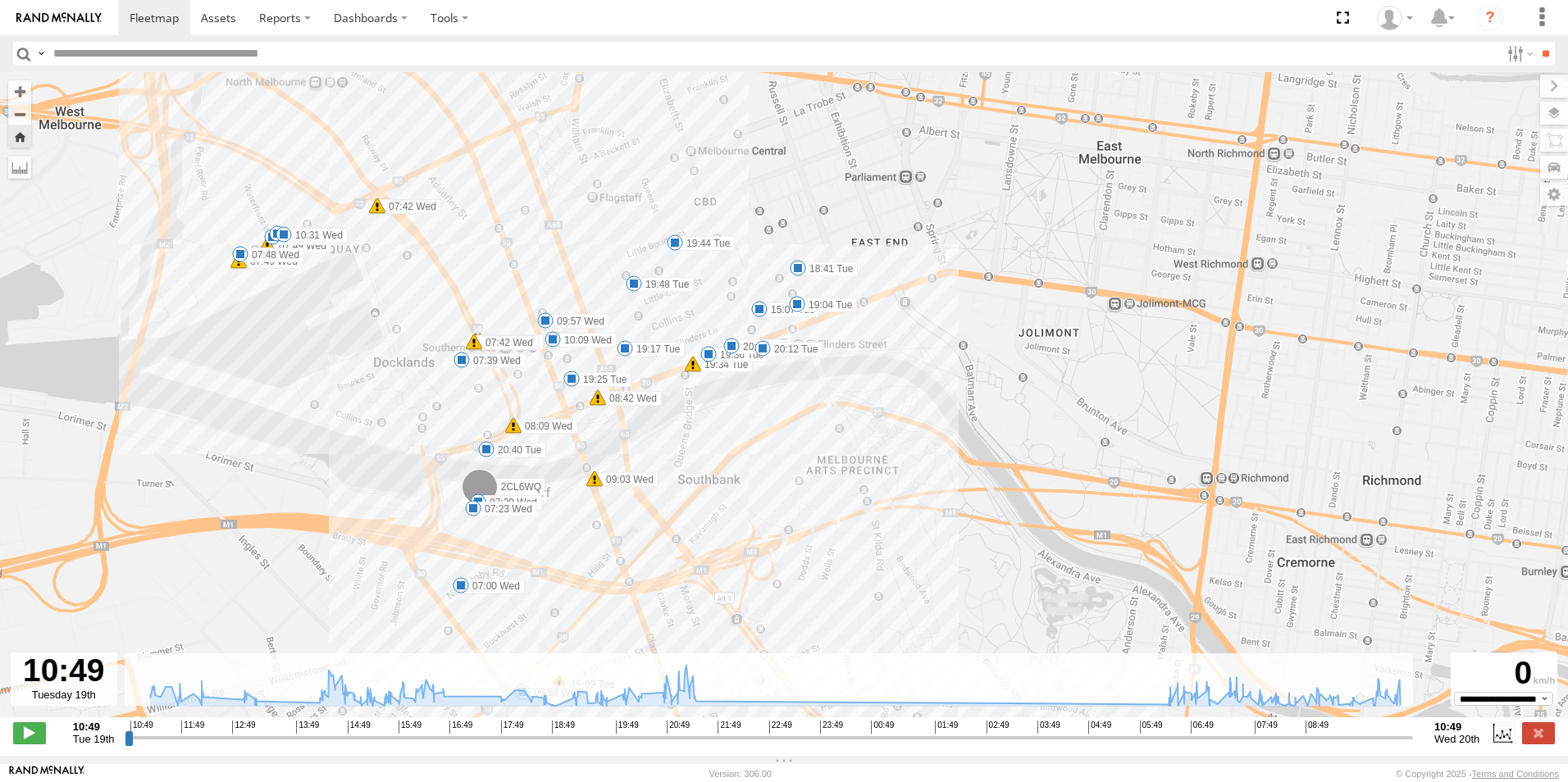
drag, startPoint x: 566, startPoint y: 291, endPoint x: 621, endPoint y: 276, distance: 57.0
click at [621, 276] on div "2CL6WQ 11:35 Tue 12:03 Tue 12:20 Tue 12:50 Tue 16:14 Tue 16:15 Tue 16:25 Tue 16…" at bounding box center [784, 404] width 1568 height 662
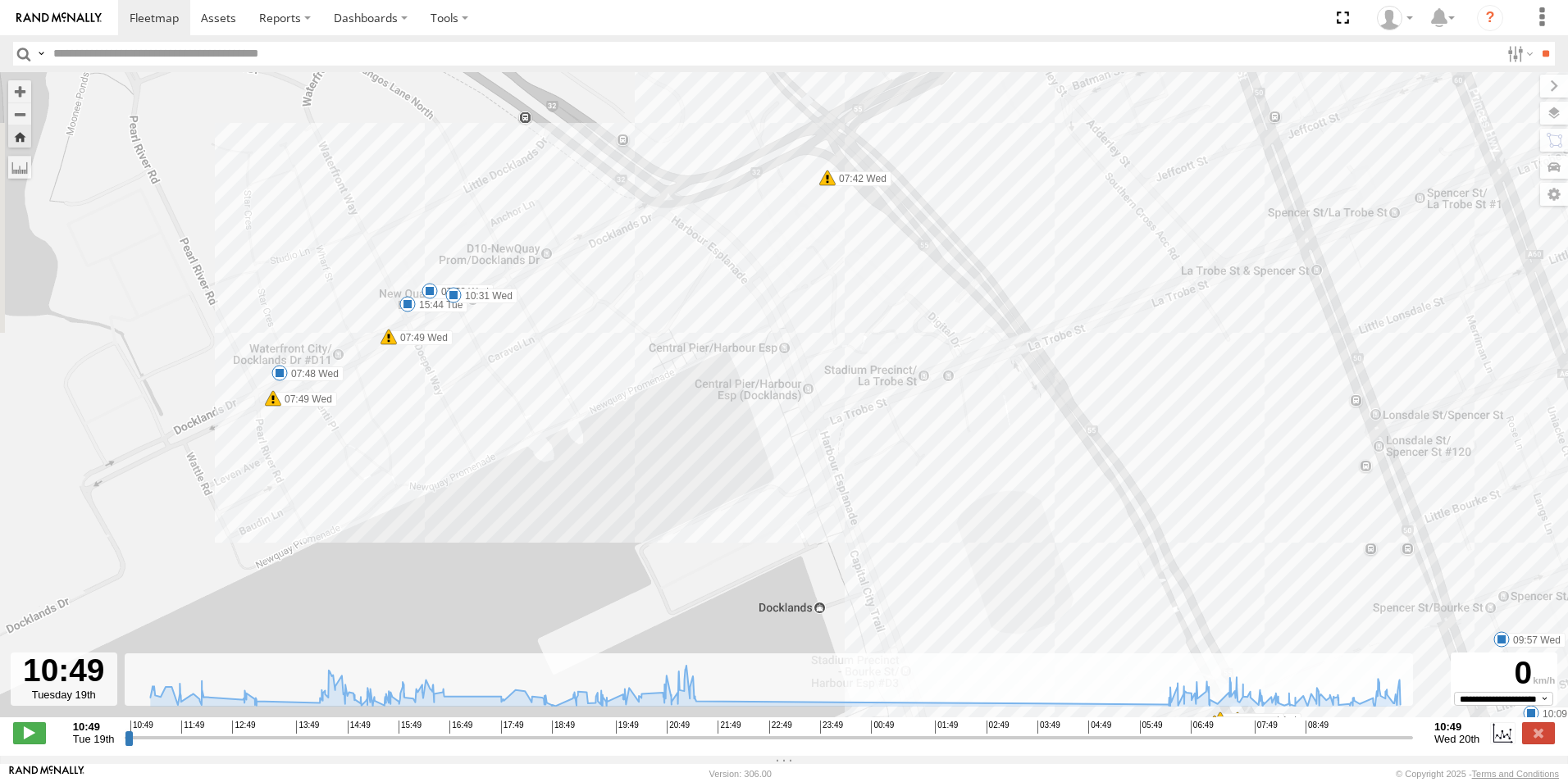
drag, startPoint x: 343, startPoint y: 216, endPoint x: 597, endPoint y: 380, distance: 302.3
click at [651, 399] on div "2CL6WQ 11:35 Tue 12:03 Tue 12:20 Tue 12:50 Tue 16:14 Tue 16:15 Tue 16:25 Tue 16…" at bounding box center [784, 404] width 1568 height 662
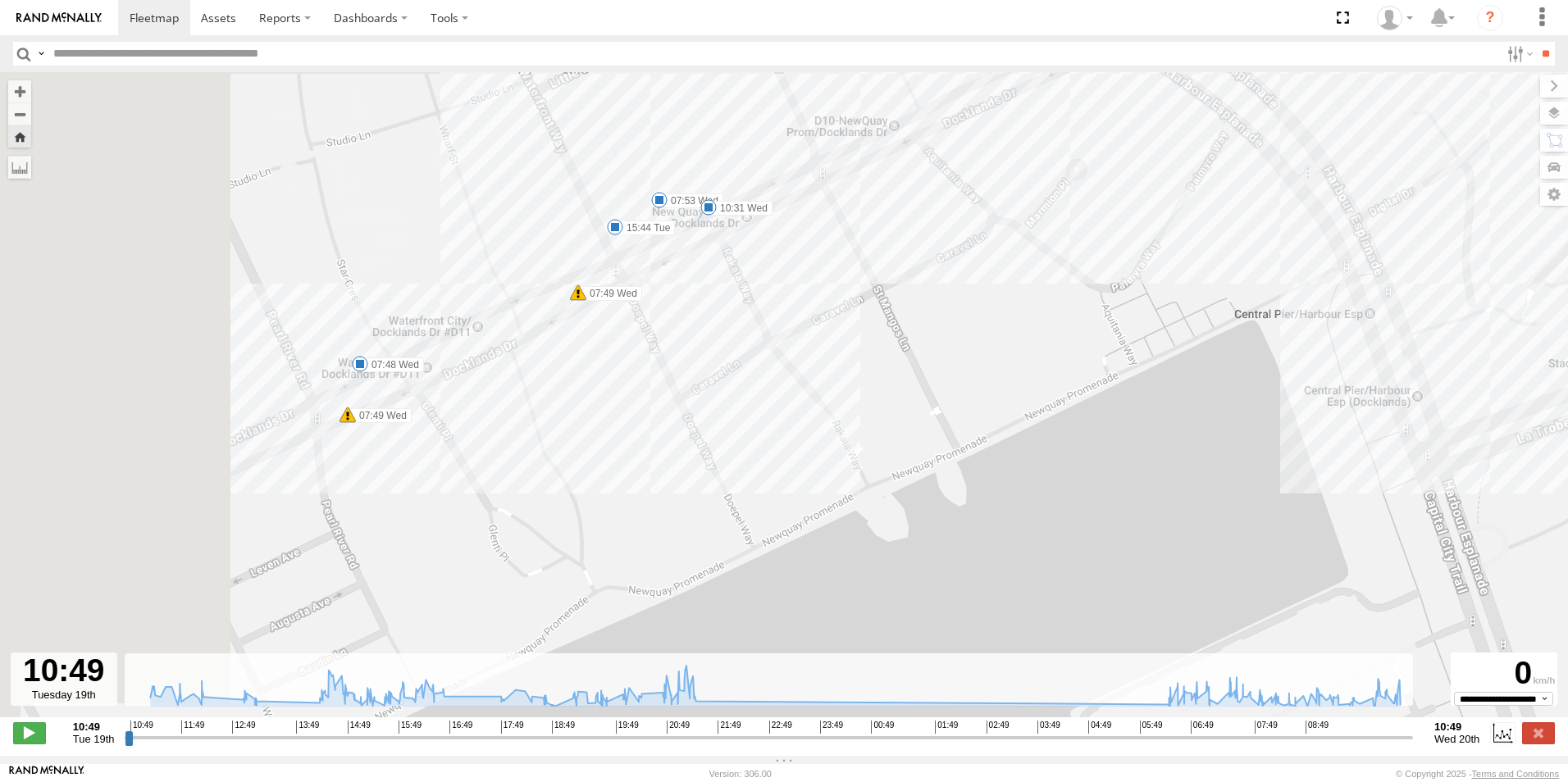
drag, startPoint x: 471, startPoint y: 289, endPoint x: 944, endPoint y: 293, distance: 473.0
click at [944, 293] on div "2CL6WQ 11:35 Tue 12:03 Tue 12:20 Tue 12:50 Tue 16:14 Tue 16:15 Tue 16:25 Tue 16…" at bounding box center [784, 404] width 1568 height 662
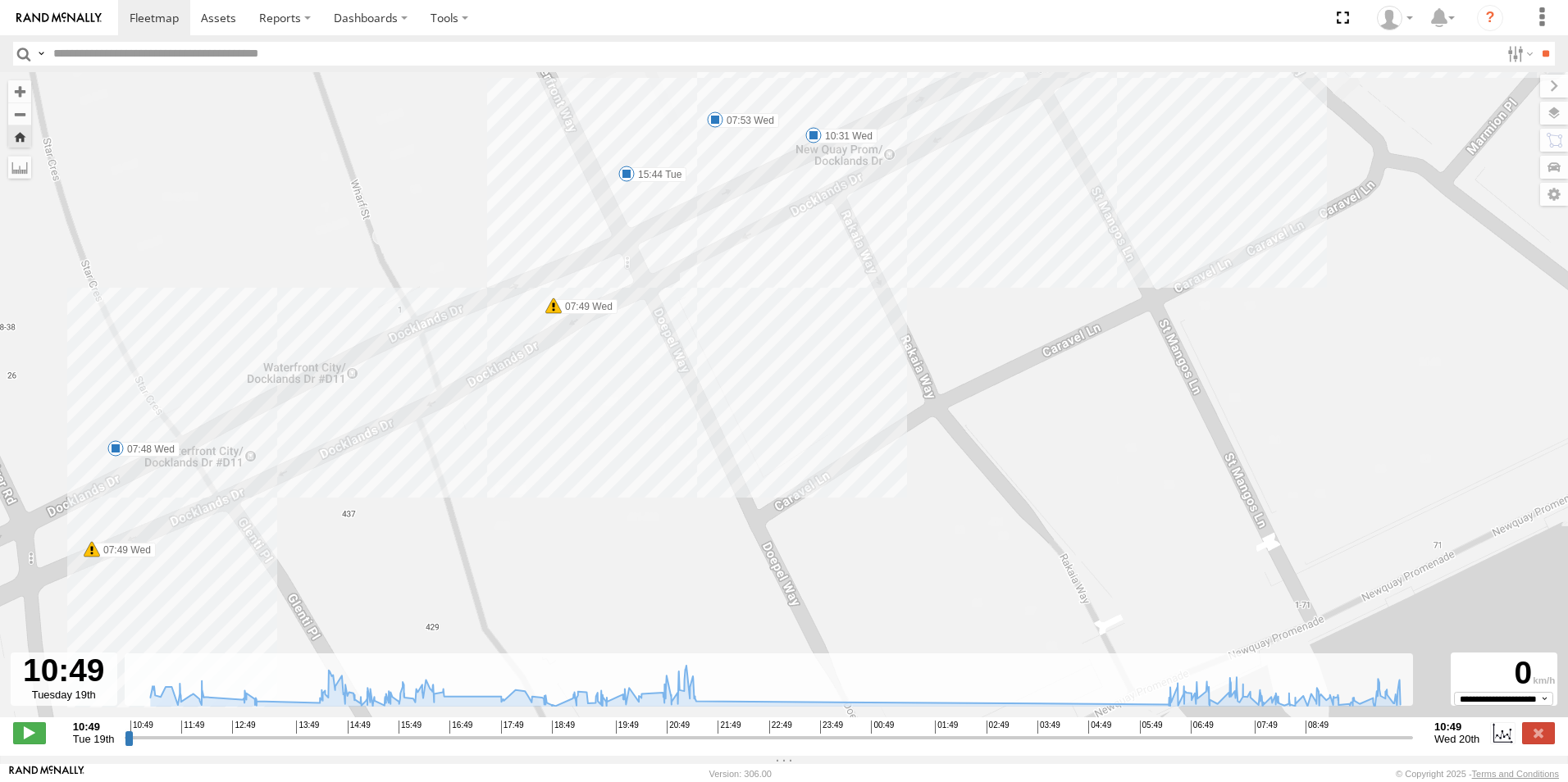
click at [812, 138] on span at bounding box center [814, 135] width 17 height 17
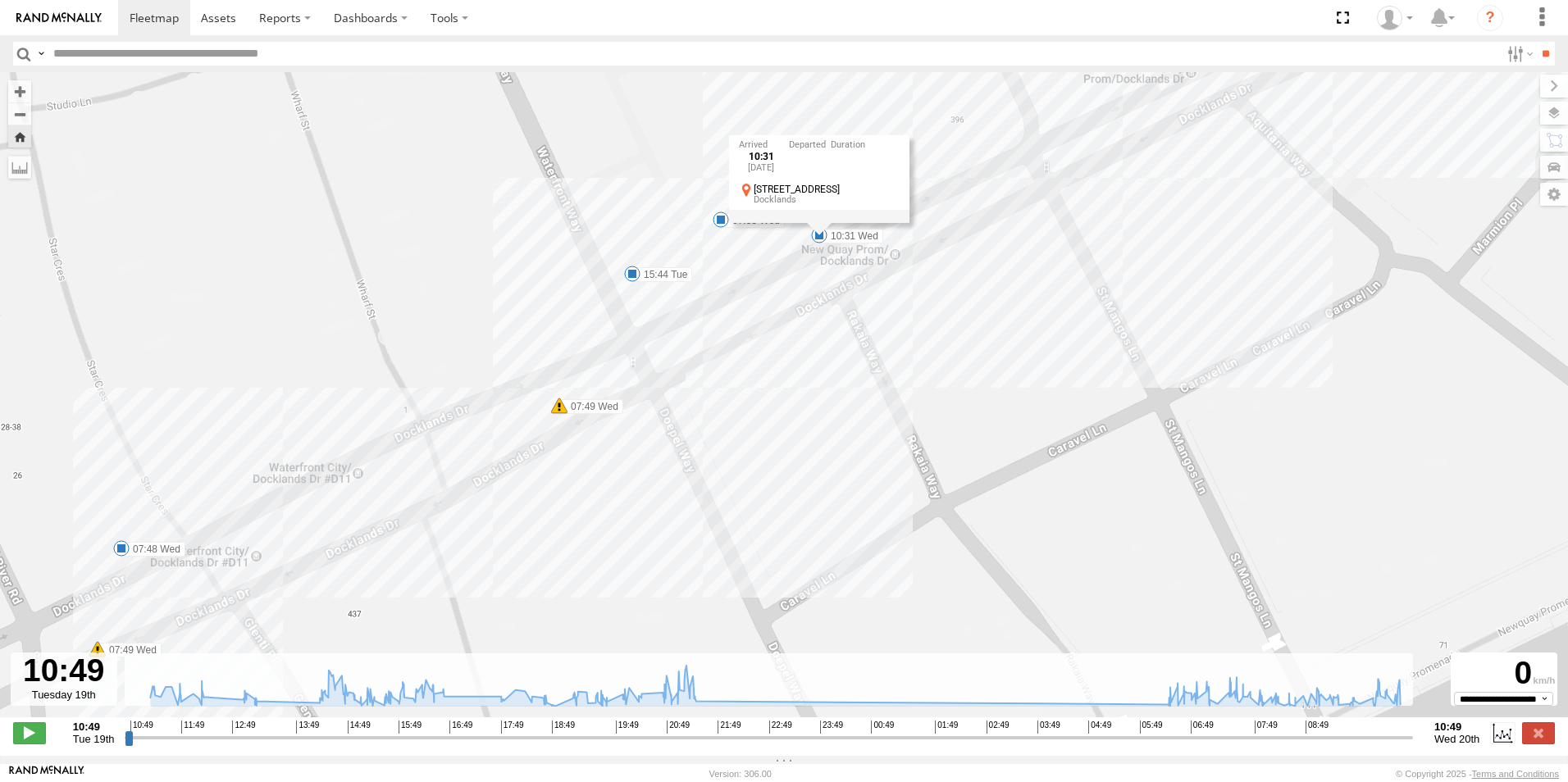
drag, startPoint x: 788, startPoint y: 262, endPoint x: 799, endPoint y: 329, distance: 67.9
click at [794, 362] on div "2CL6WQ 11:35 Tue 12:03 Tue 12:20 Tue 12:50 Tue 16:14 Tue 16:15 Tue 16:25 Tue 16…" at bounding box center [784, 404] width 1568 height 662
click at [821, 217] on div "10:31 Wed 20th Aug 400 Docklands Dr Docklands" at bounding box center [819, 173] width 180 height 88
click at [821, 237] on span at bounding box center [819, 230] width 17 height 17
click at [821, 217] on div "10:31 Wed 20th Aug 400 Docklands Dr Docklands" at bounding box center [819, 173] width 180 height 88
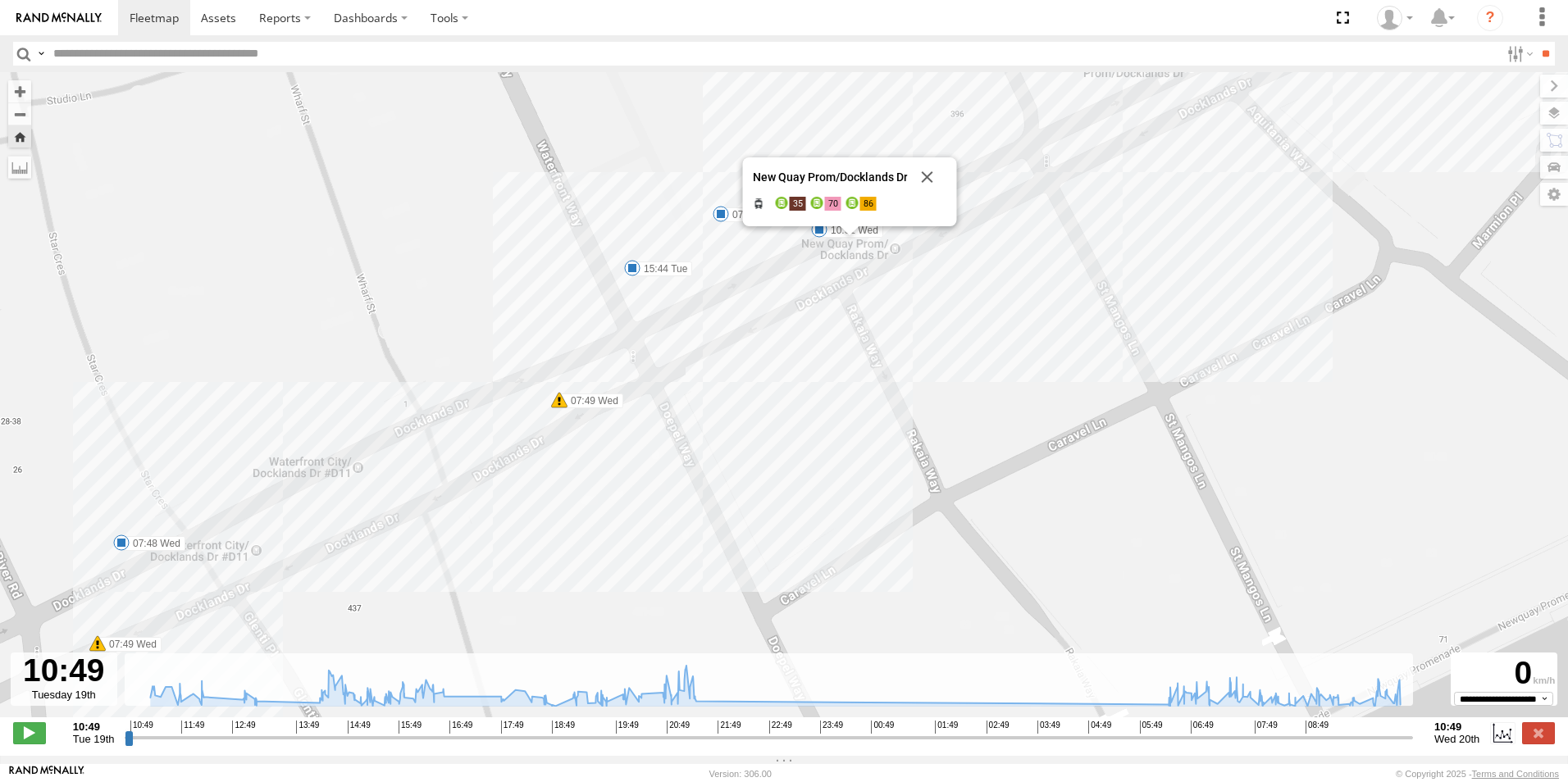
click at [850, 266] on div "2CL6WQ 11:35 Tue 12:03 Tue 12:20 Tue 12:50 Tue 16:14 Tue 16:15 Tue 16:25 Tue 16…" at bounding box center [784, 404] width 1568 height 662
click at [937, 182] on button "Close" at bounding box center [927, 177] width 39 height 39
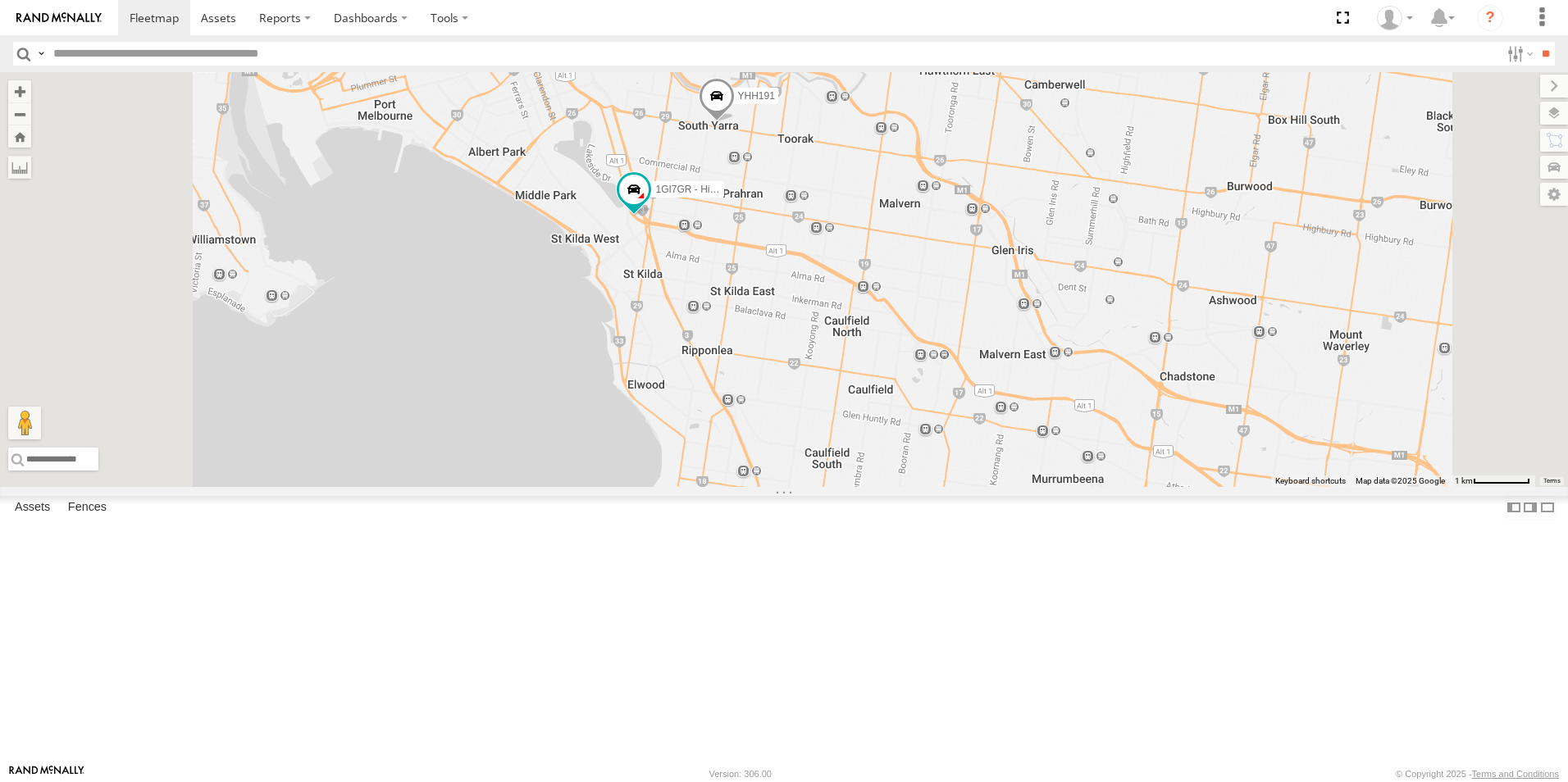
click at [0, 0] on div "2CL6WQ" at bounding box center [0, 0] width 0 height 0
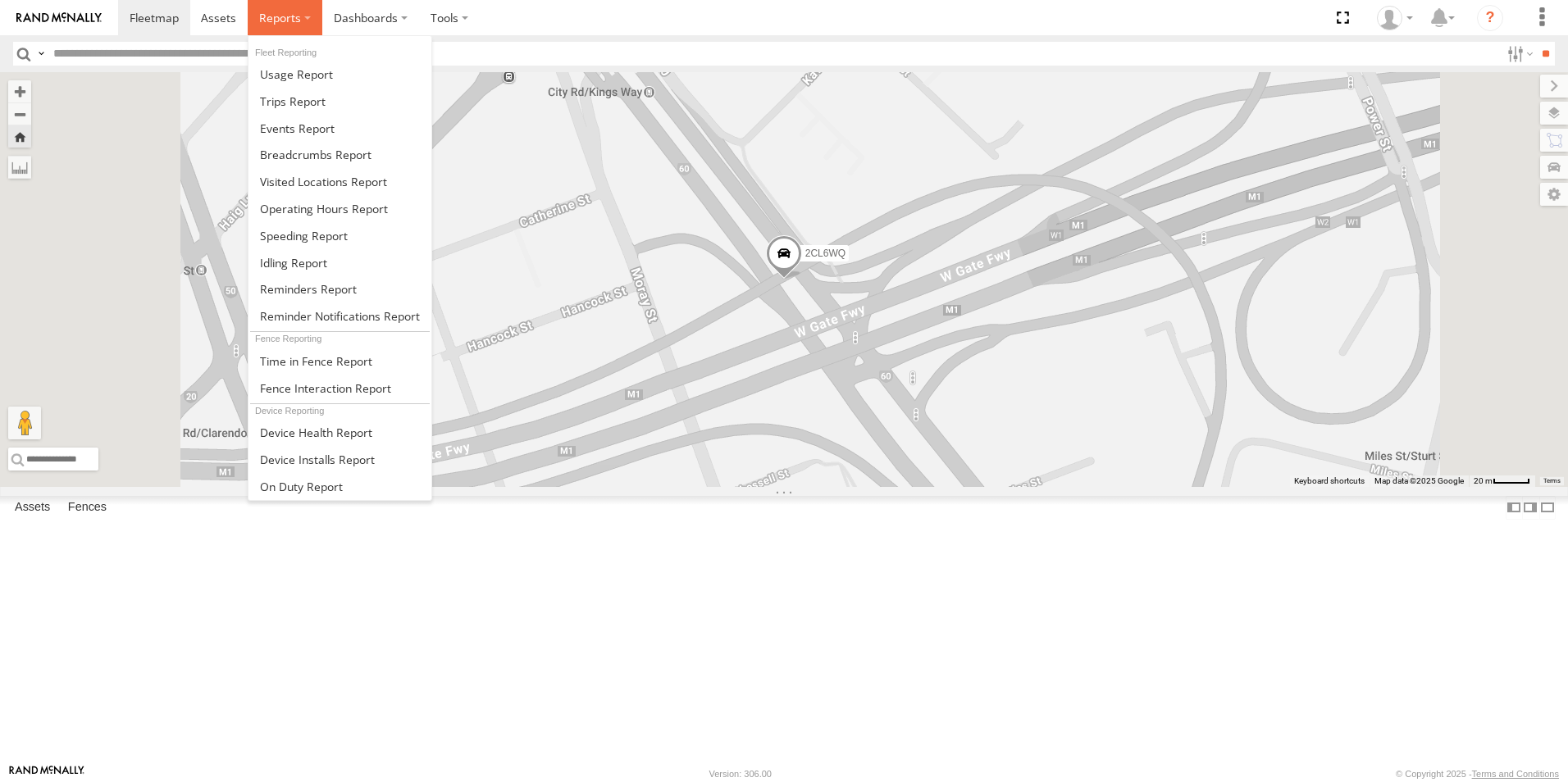
click at [282, 18] on span at bounding box center [279, 18] width 42 height 16
click at [357, 95] on link at bounding box center [340, 101] width 183 height 27
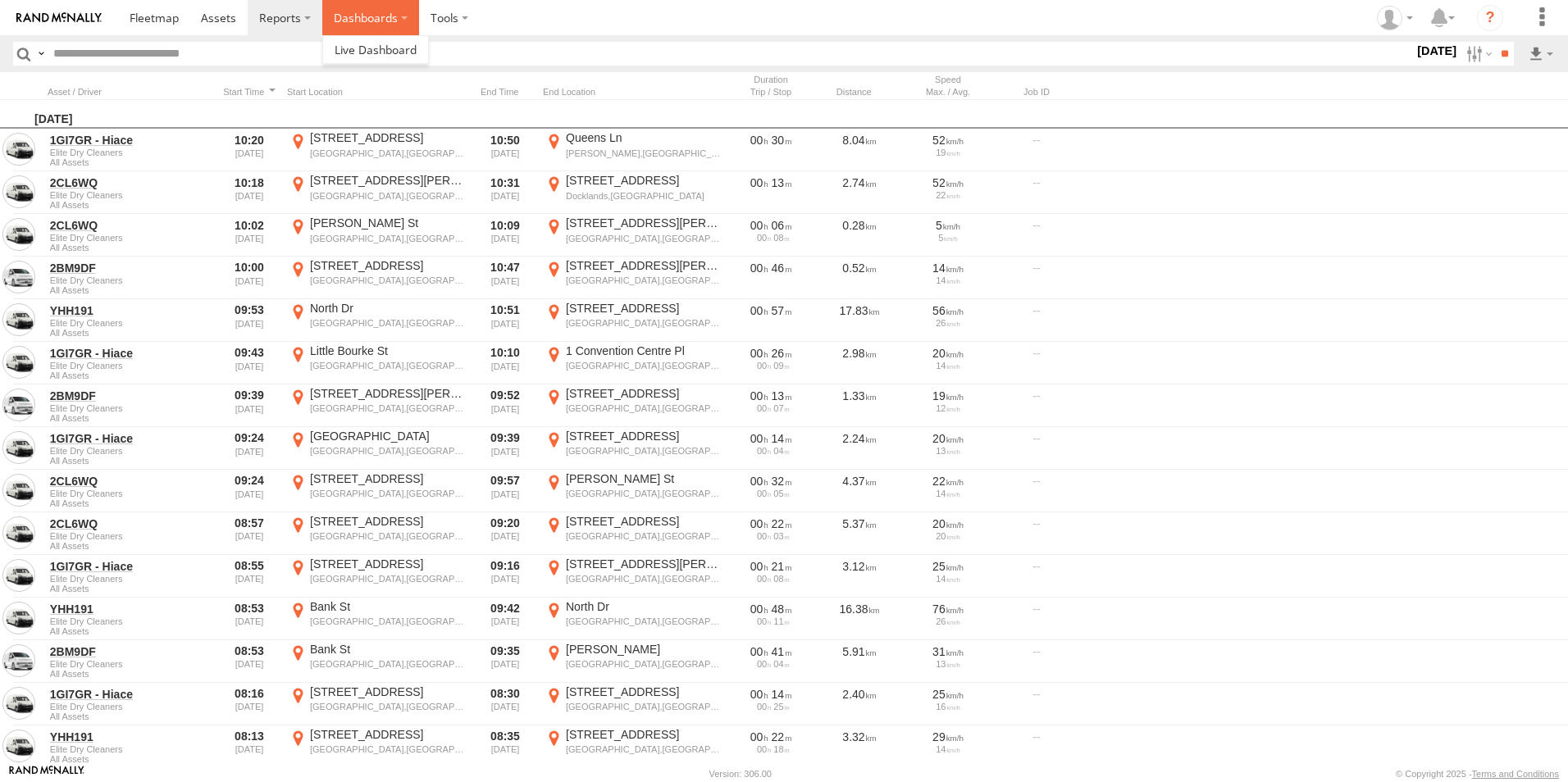
click at [336, 12] on label "Dashboards" at bounding box center [370, 18] width 96 height 35
click at [339, 25] on label "Dashboards" at bounding box center [370, 18] width 96 height 35
click at [219, 21] on span at bounding box center [219, 18] width 35 height 16
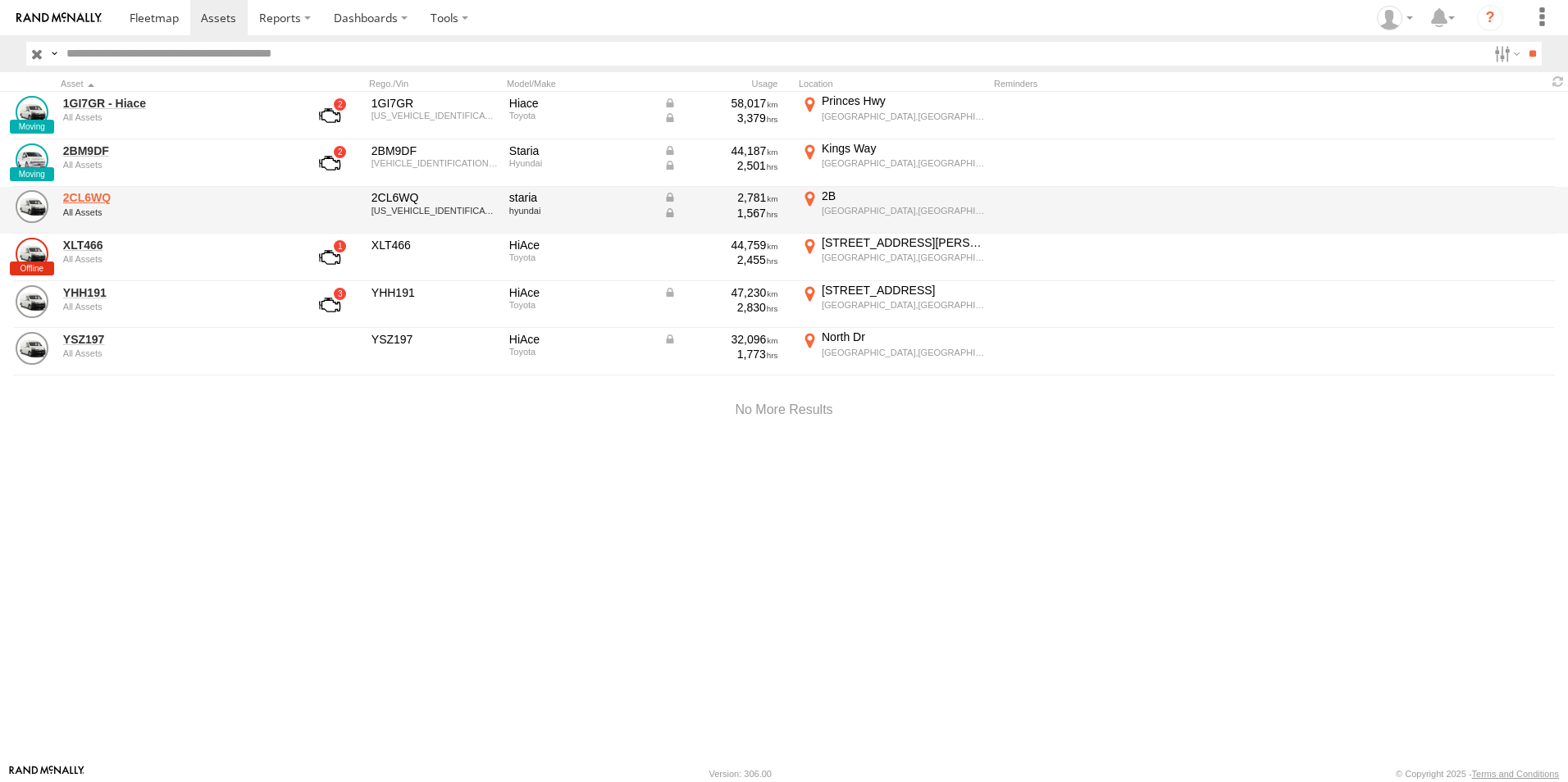
click at [187, 200] on link "2CL6WQ" at bounding box center [175, 198] width 225 height 15
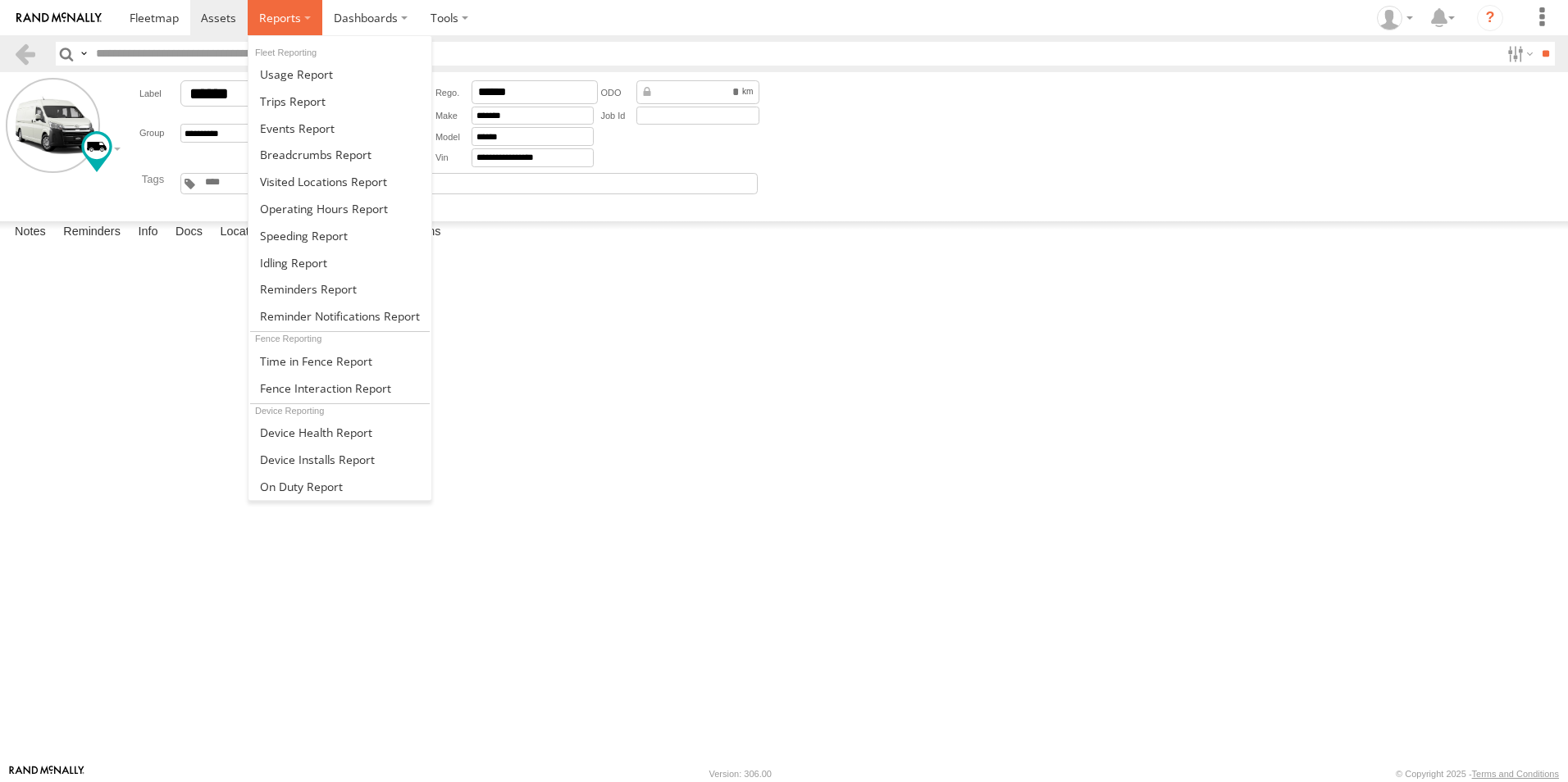
click at [292, 19] on span at bounding box center [279, 18] width 42 height 16
click at [289, 19] on span at bounding box center [279, 18] width 42 height 16
click at [289, 102] on span at bounding box center [292, 101] width 66 height 16
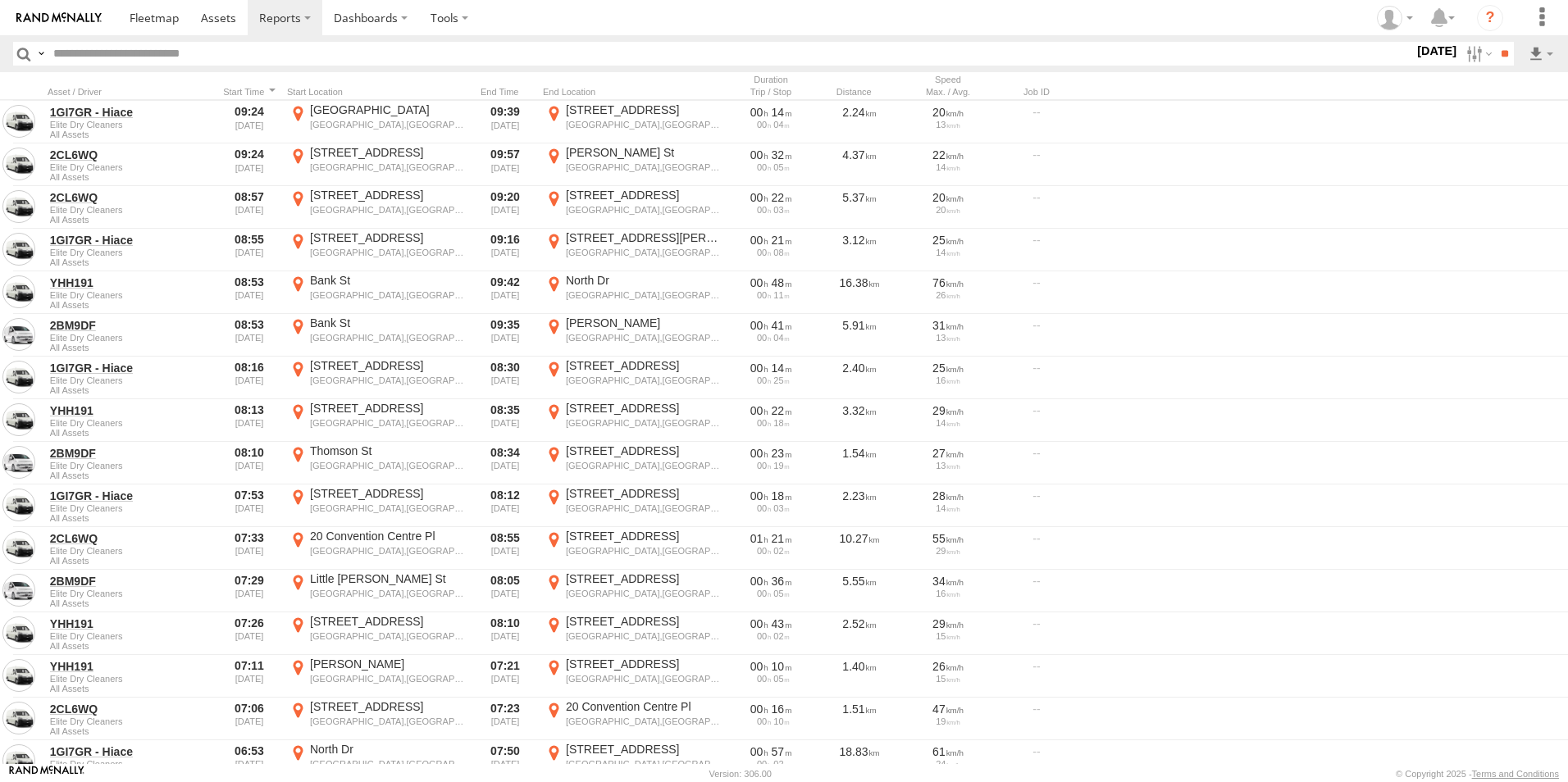
scroll to position [328, 0]
click at [202, 23] on span at bounding box center [219, 18] width 35 height 16
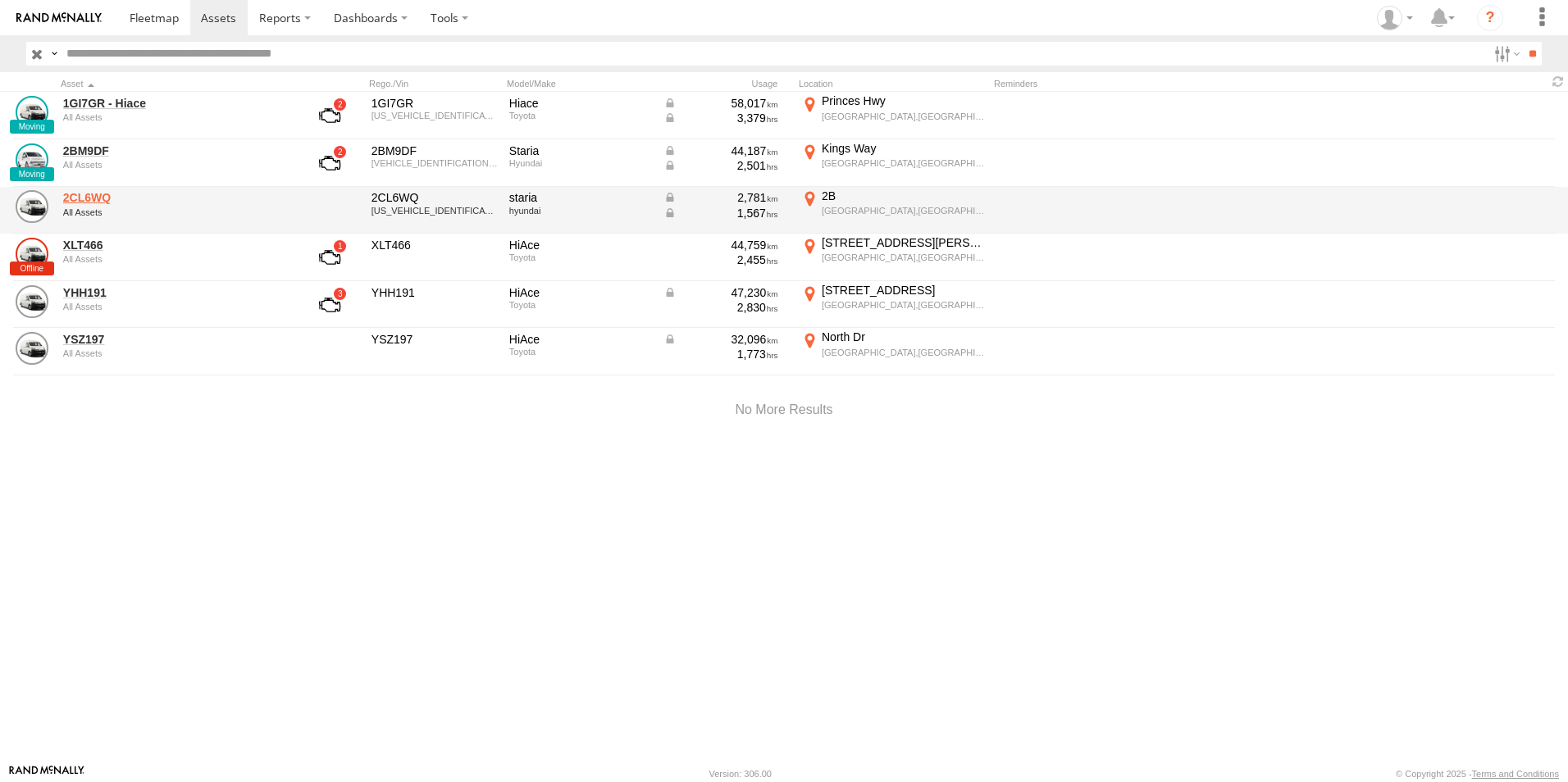
click at [180, 199] on link "2CL6WQ" at bounding box center [175, 198] width 225 height 15
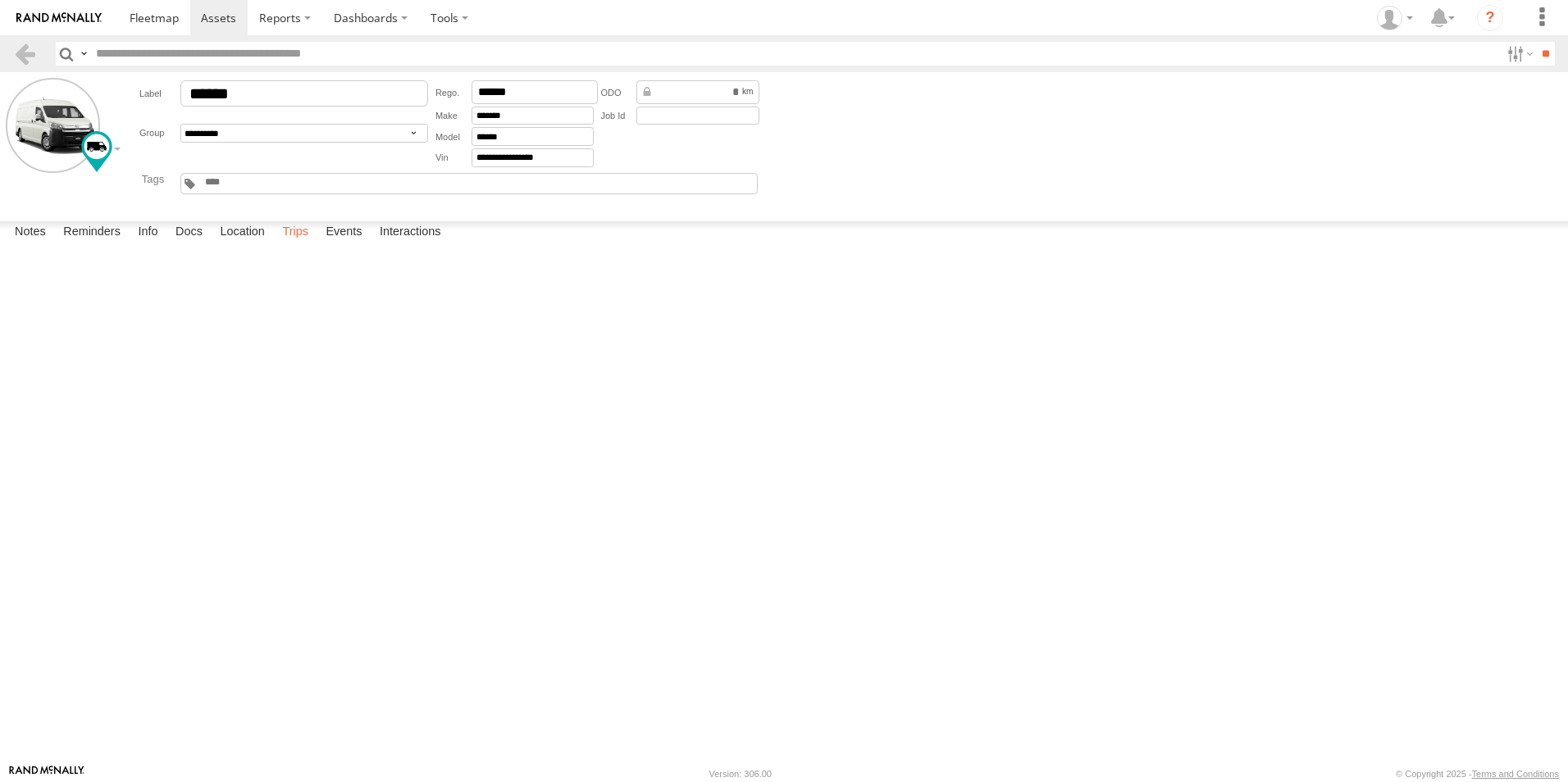
click at [315, 244] on label "Trips" at bounding box center [295, 233] width 43 height 23
